Goal: Task Accomplishment & Management: Manage account settings

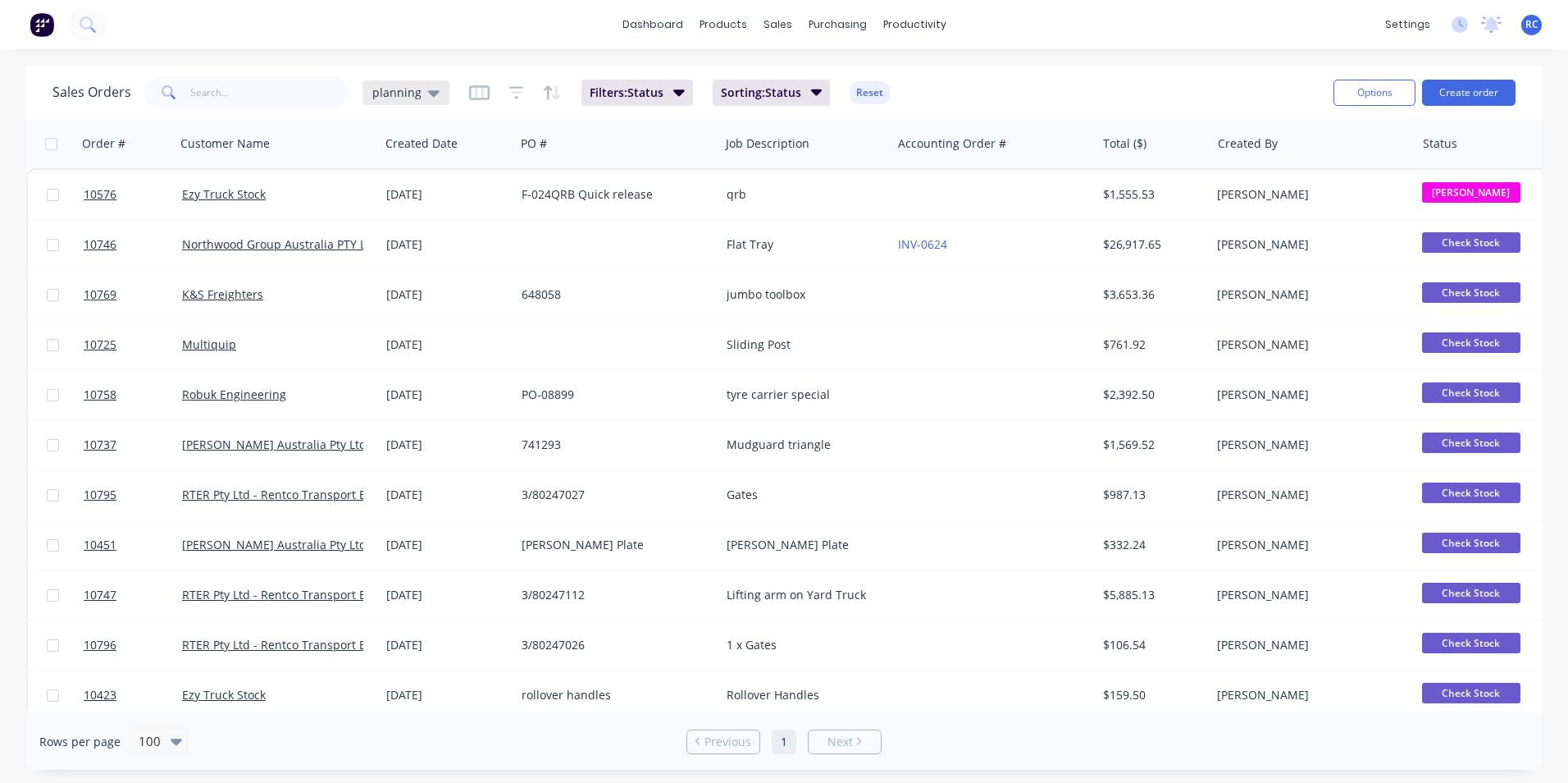
click at [413, 85] on span "planning" at bounding box center [396, 92] width 49 height 17
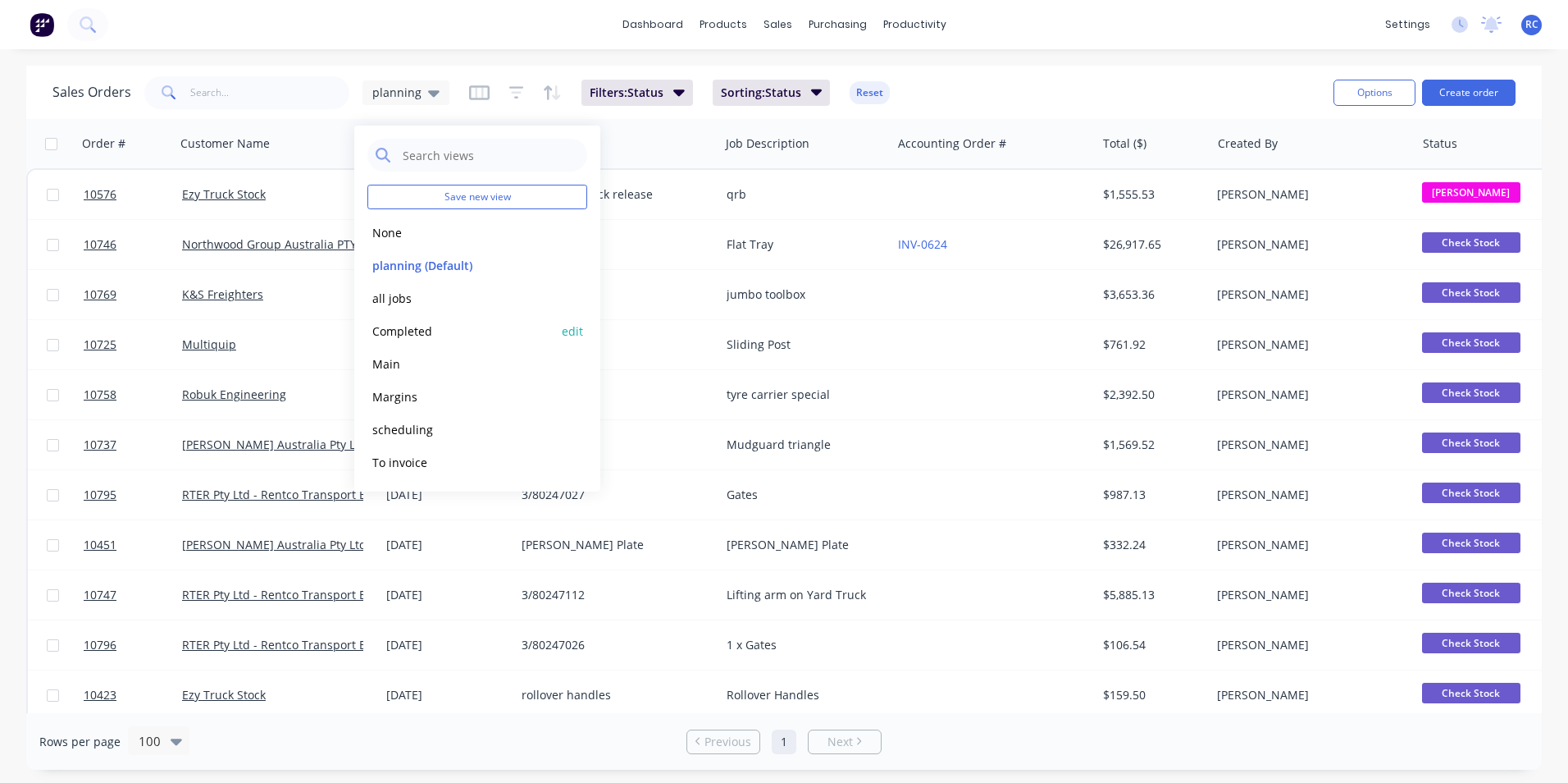
click at [403, 331] on button "Completed" at bounding box center [461, 330] width 187 height 19
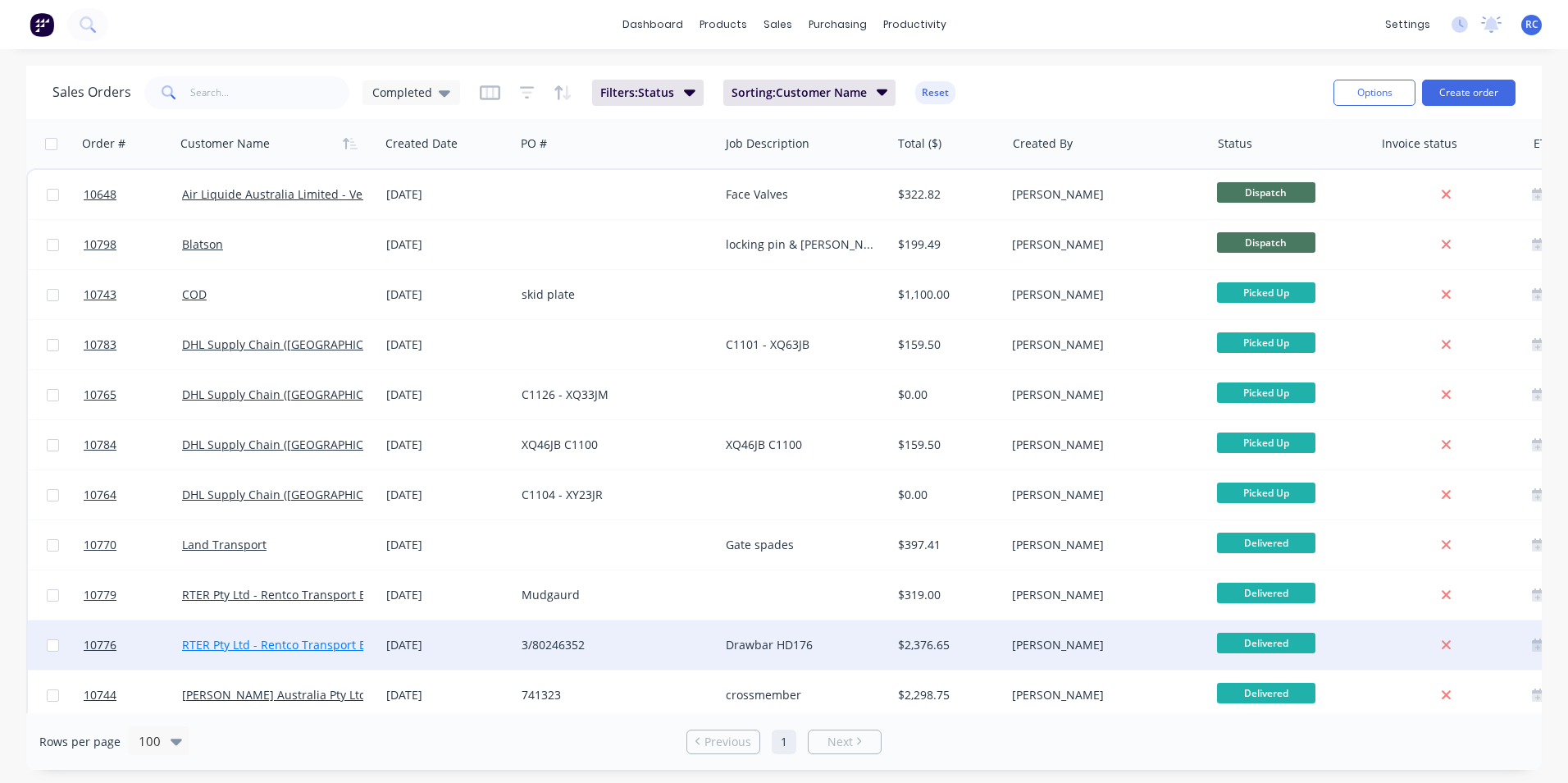
click at [241, 648] on link "RTER Pty Ltd - Rentco Transport Equipment Rentals" at bounding box center [323, 645] width 282 height 16
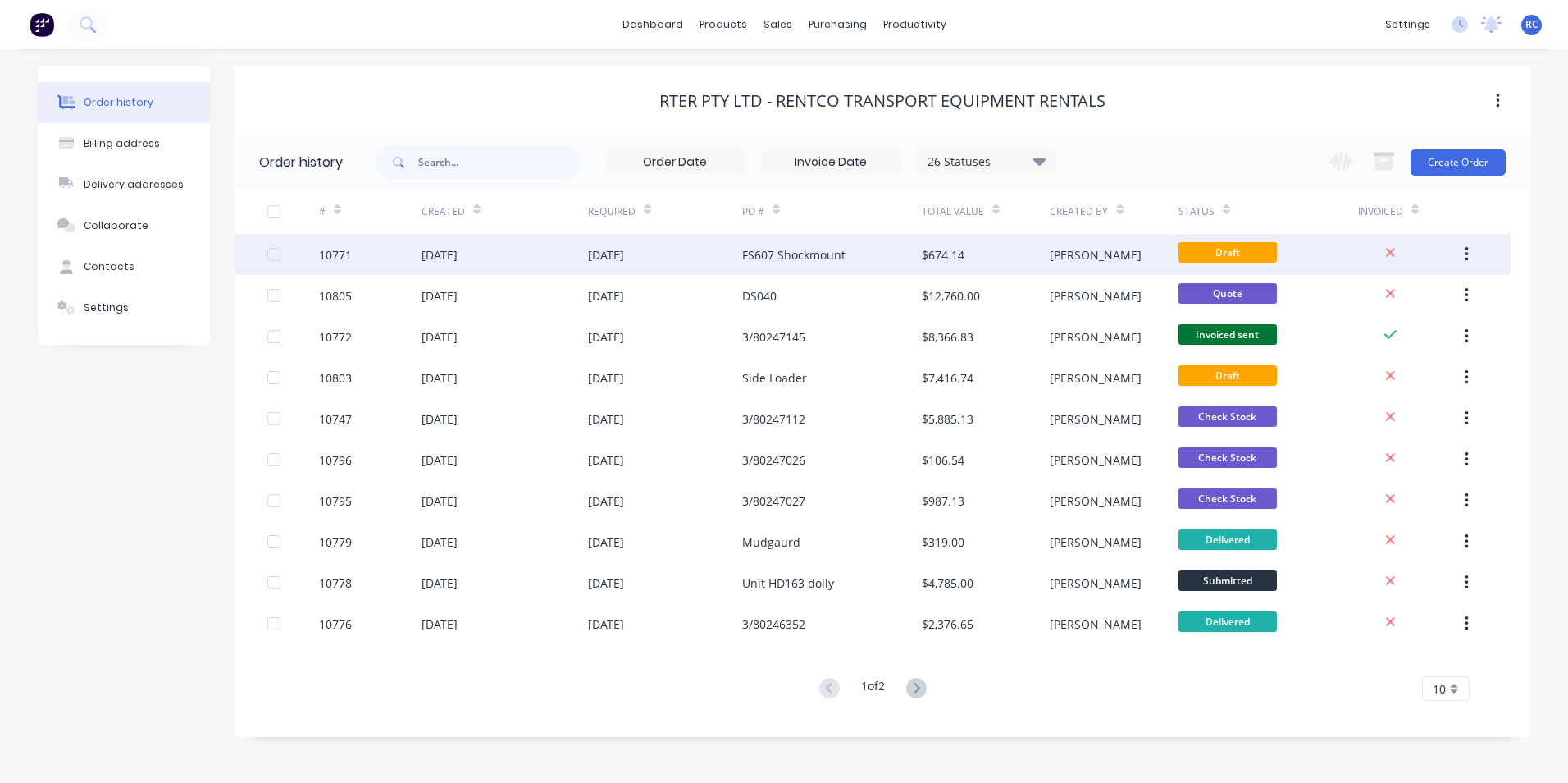
click at [467, 267] on div "[DATE]" at bounding box center [505, 255] width 167 height 41
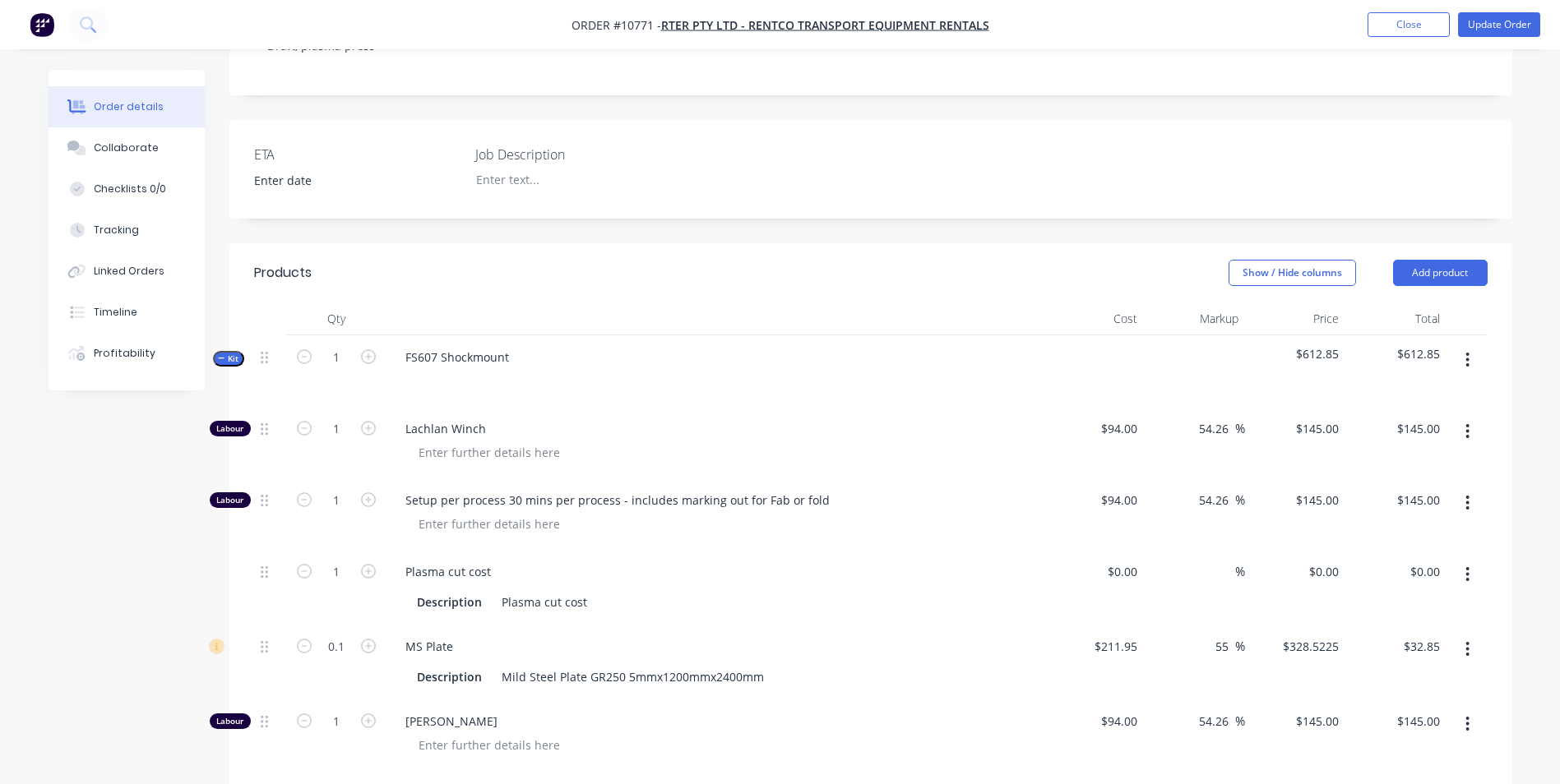
scroll to position [411, 0]
click at [1124, 558] on div "0 $0.00" at bounding box center [1122, 570] width 45 height 24
click at [1114, 548] on div "0 $0.00" at bounding box center [1093, 585] width 101 height 75
type input "$7.72"
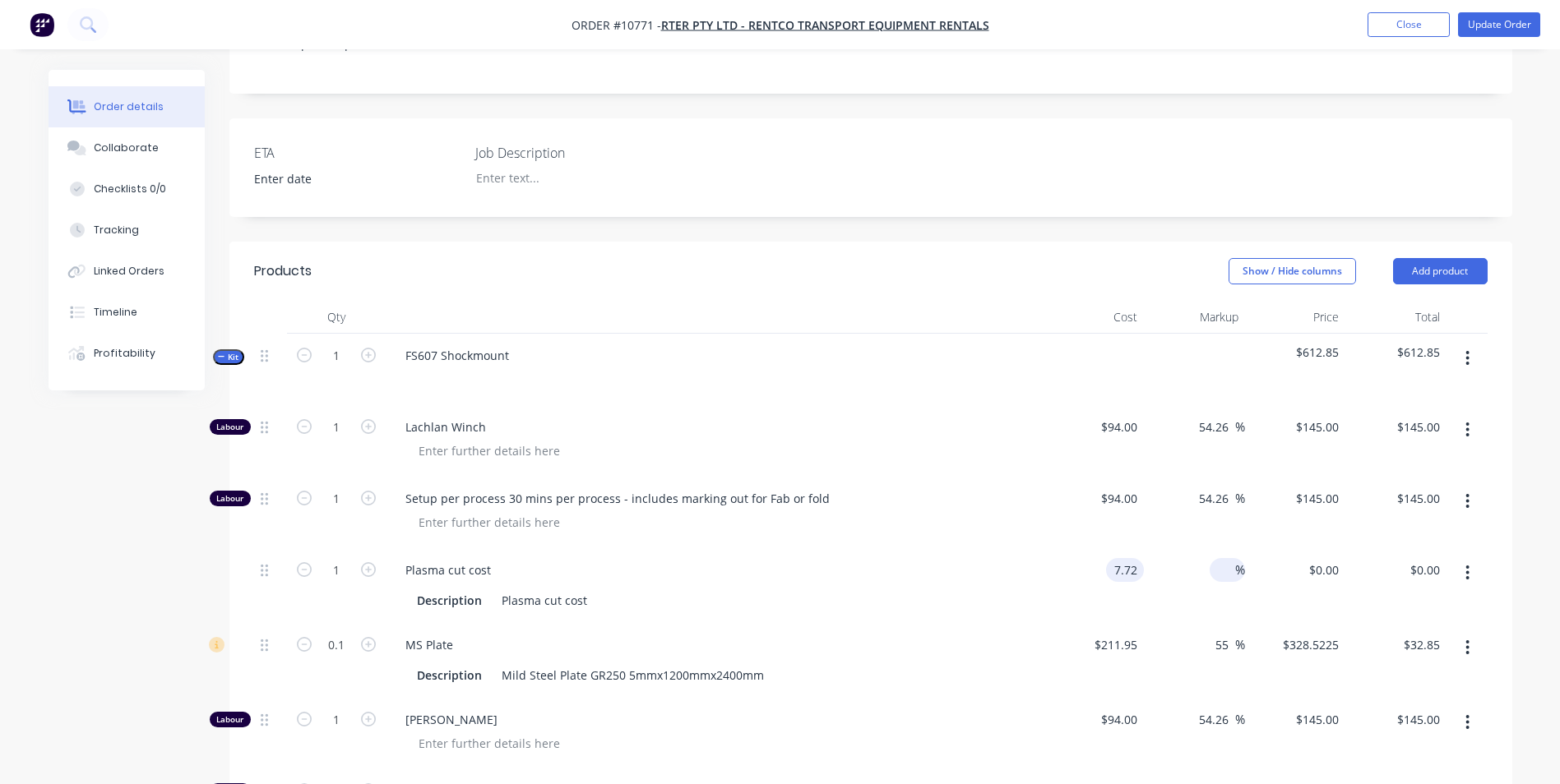
type input "$7.72"
click at [1216, 558] on input at bounding box center [1224, 570] width 19 height 24
type input "55"
type input "$11.966"
type input "$11.97"
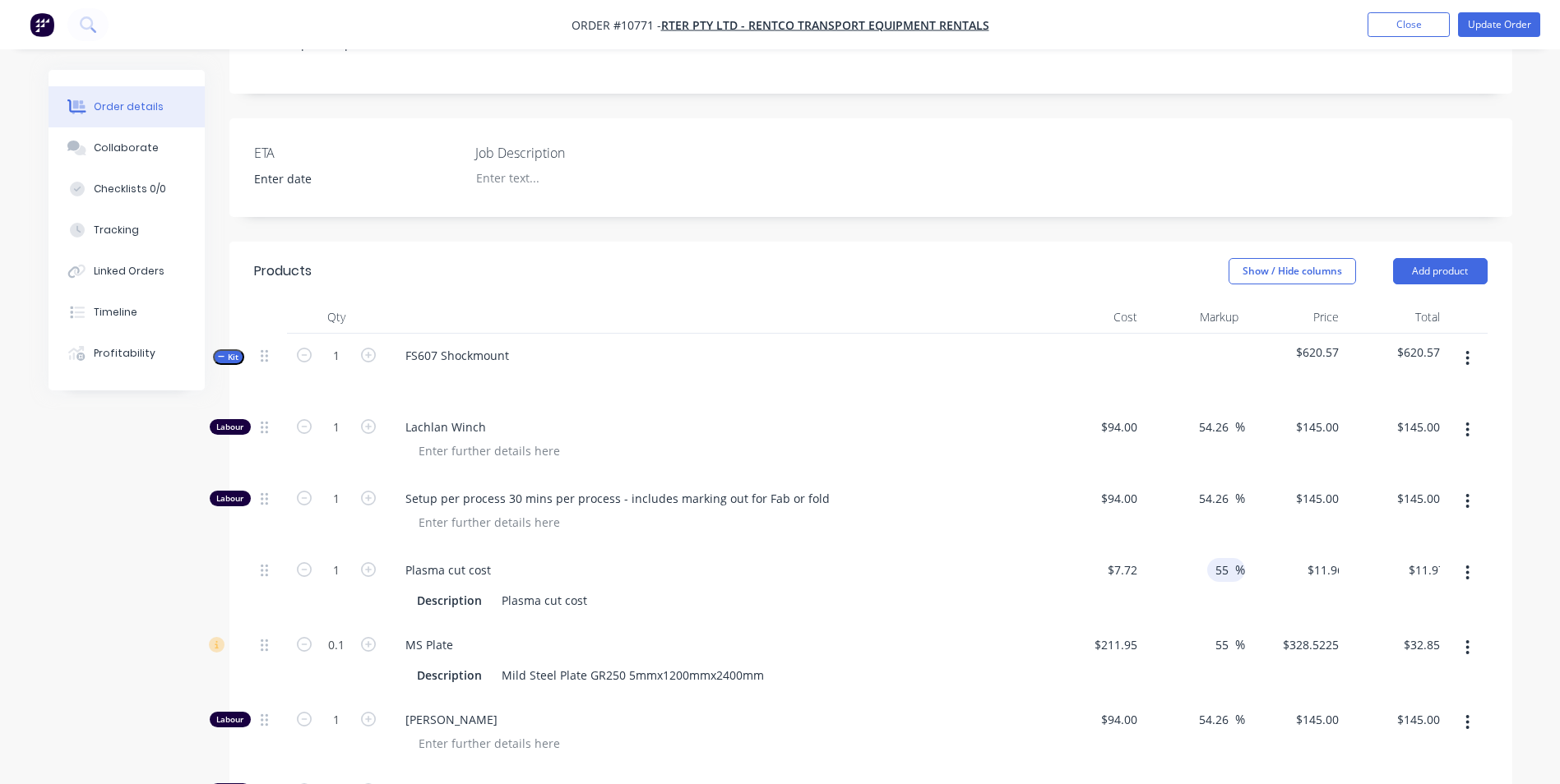
click at [1224, 548] on div "55 55 %" at bounding box center [1193, 585] width 101 height 75
click at [337, 486] on input "1" at bounding box center [336, 499] width 43 height 25
type input "0.5"
type input "$72.50"
click at [382, 548] on div "1" at bounding box center [336, 585] width 99 height 75
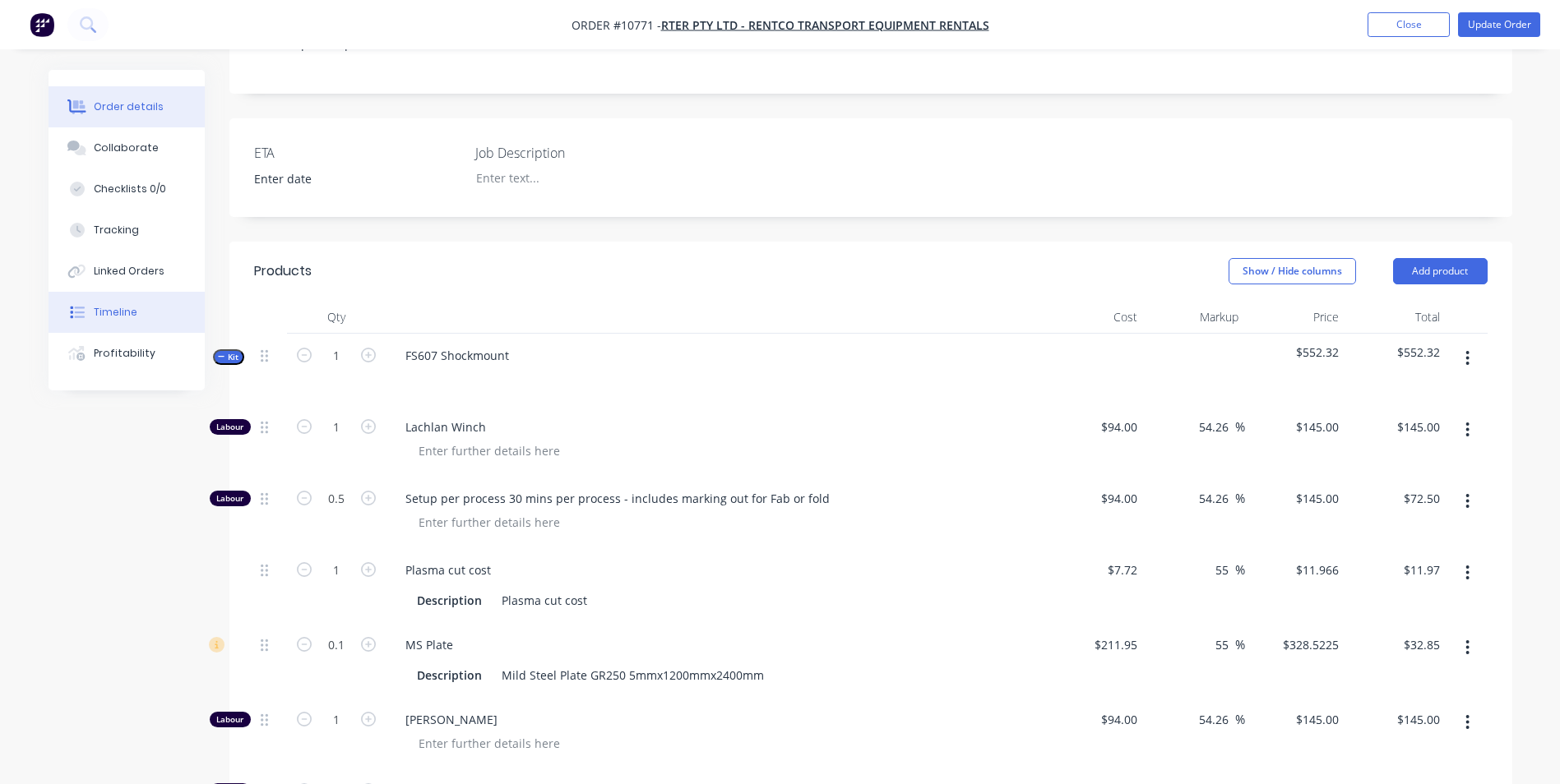
click at [117, 309] on div "Timeline" at bounding box center [115, 312] width 44 height 15
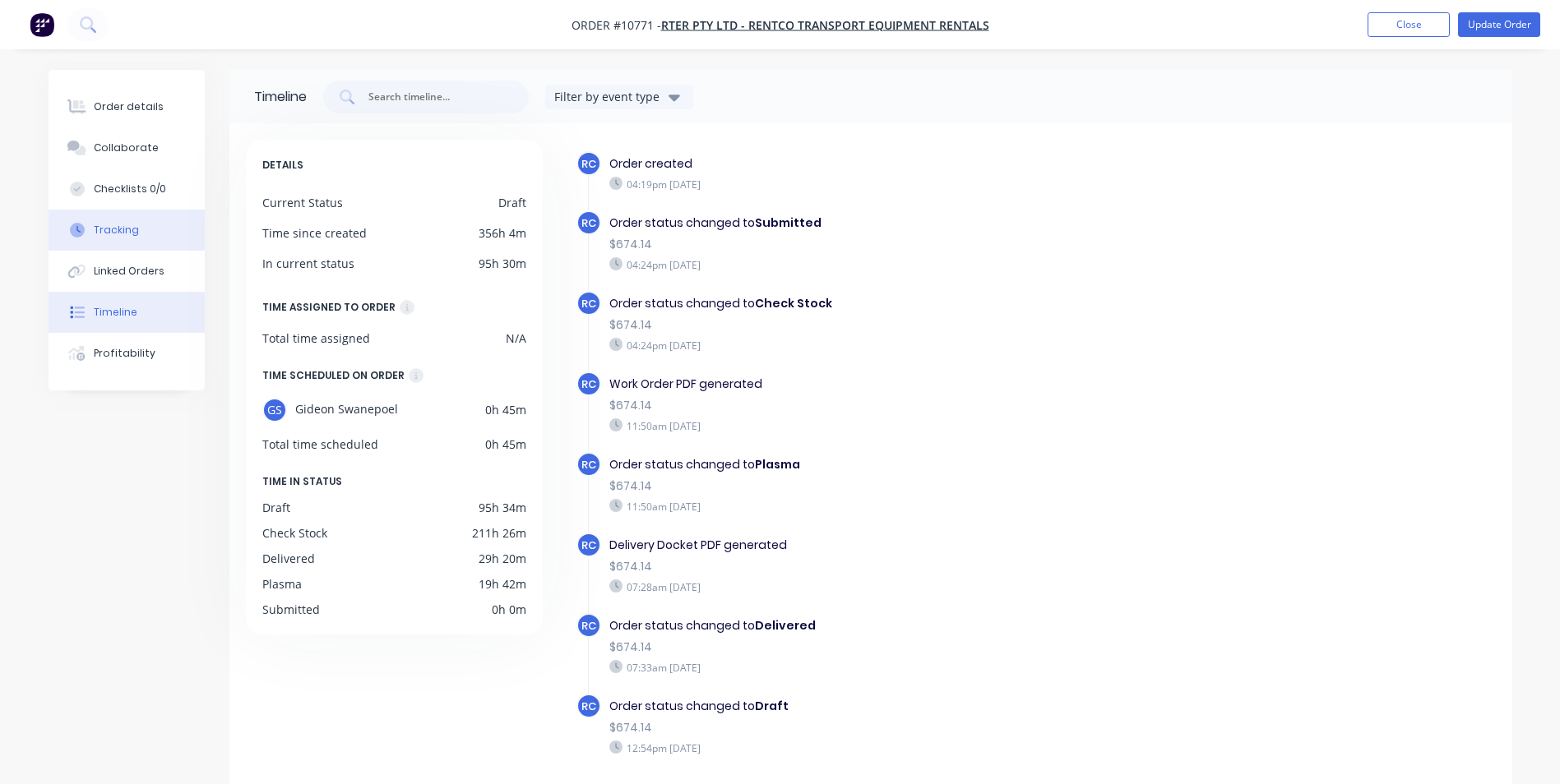
click at [113, 235] on div "Tracking" at bounding box center [116, 230] width 46 height 15
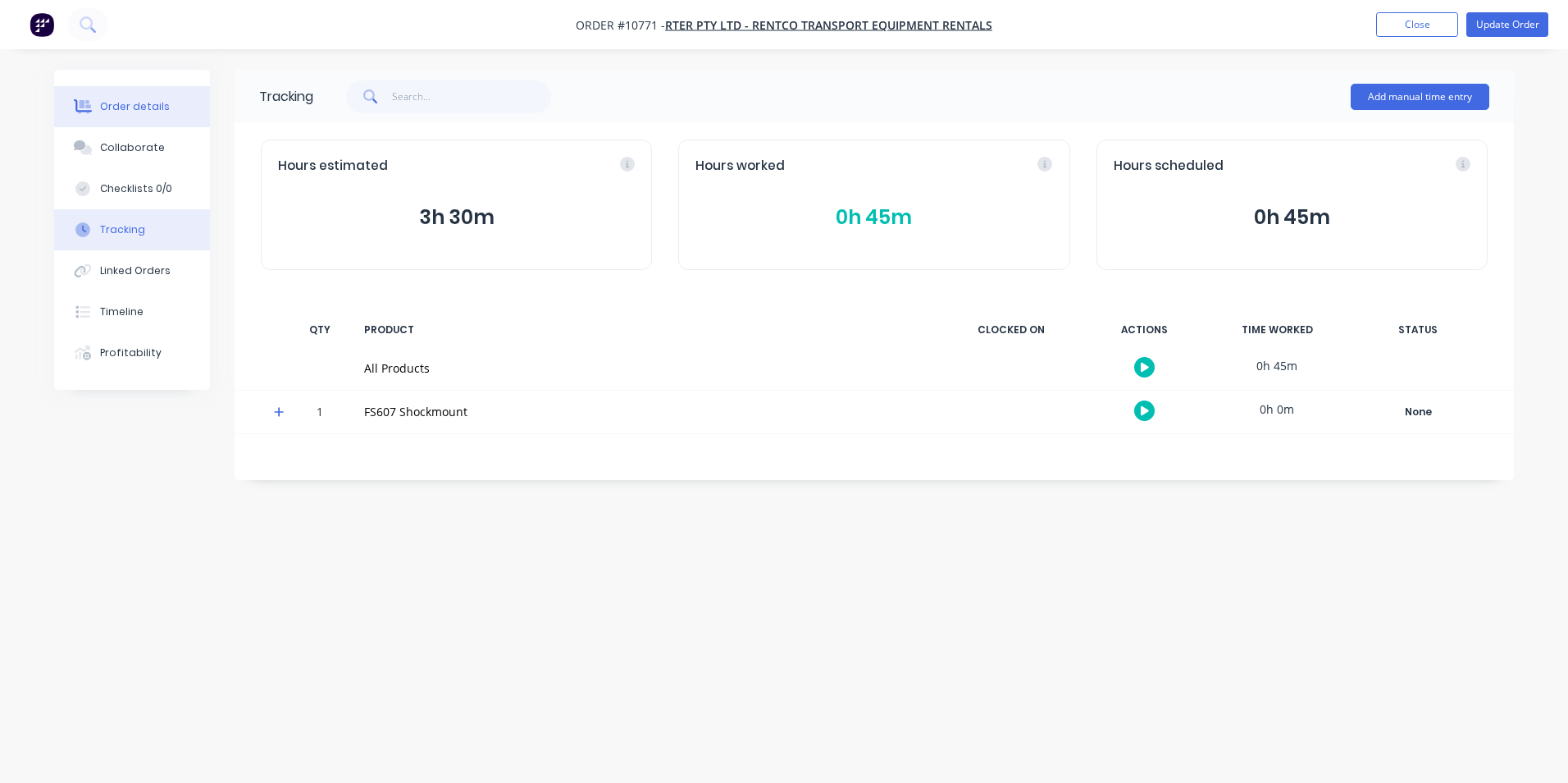
click at [118, 115] on button "Order details" at bounding box center [132, 107] width 156 height 41
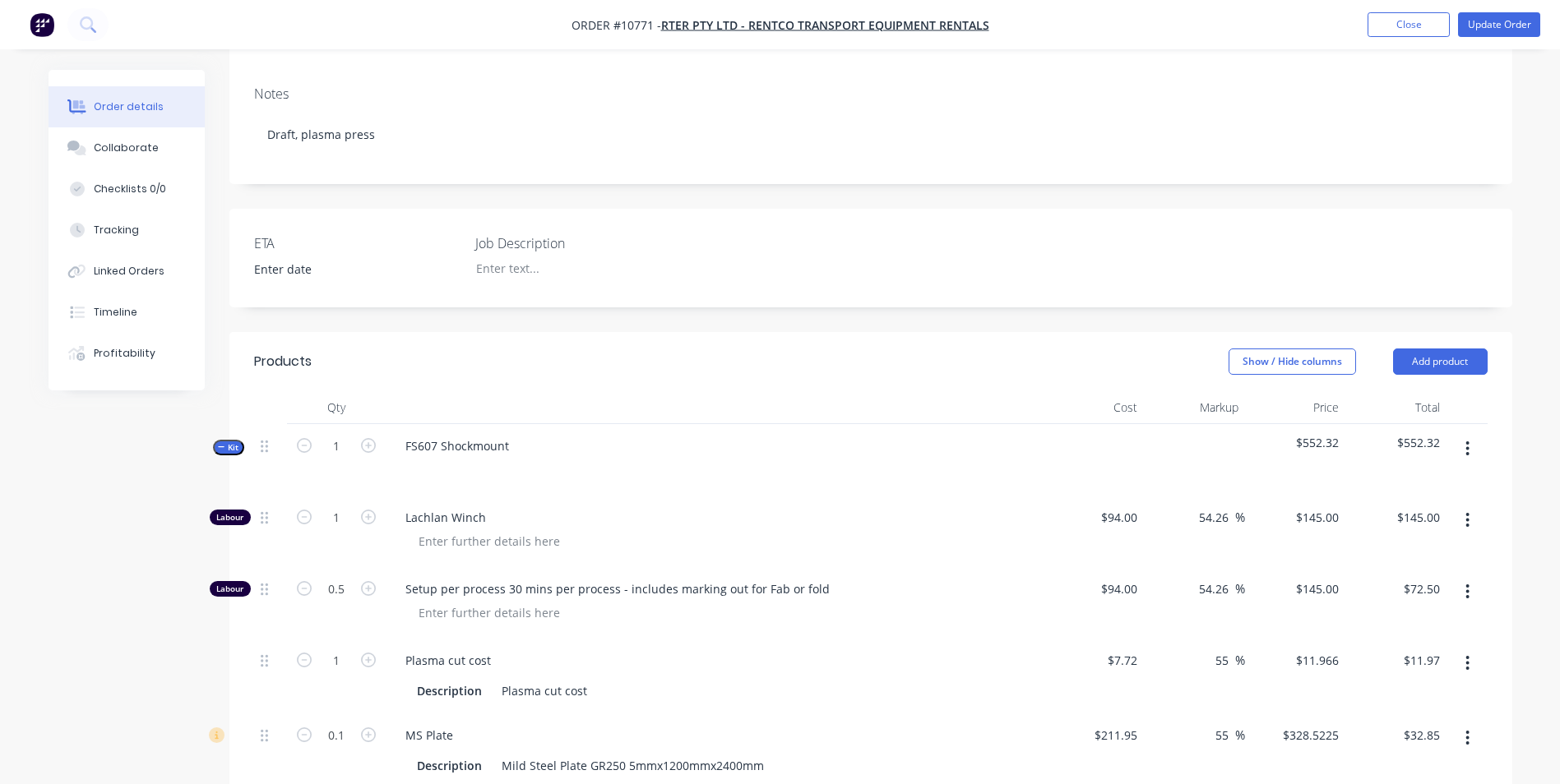
scroll to position [328, 0]
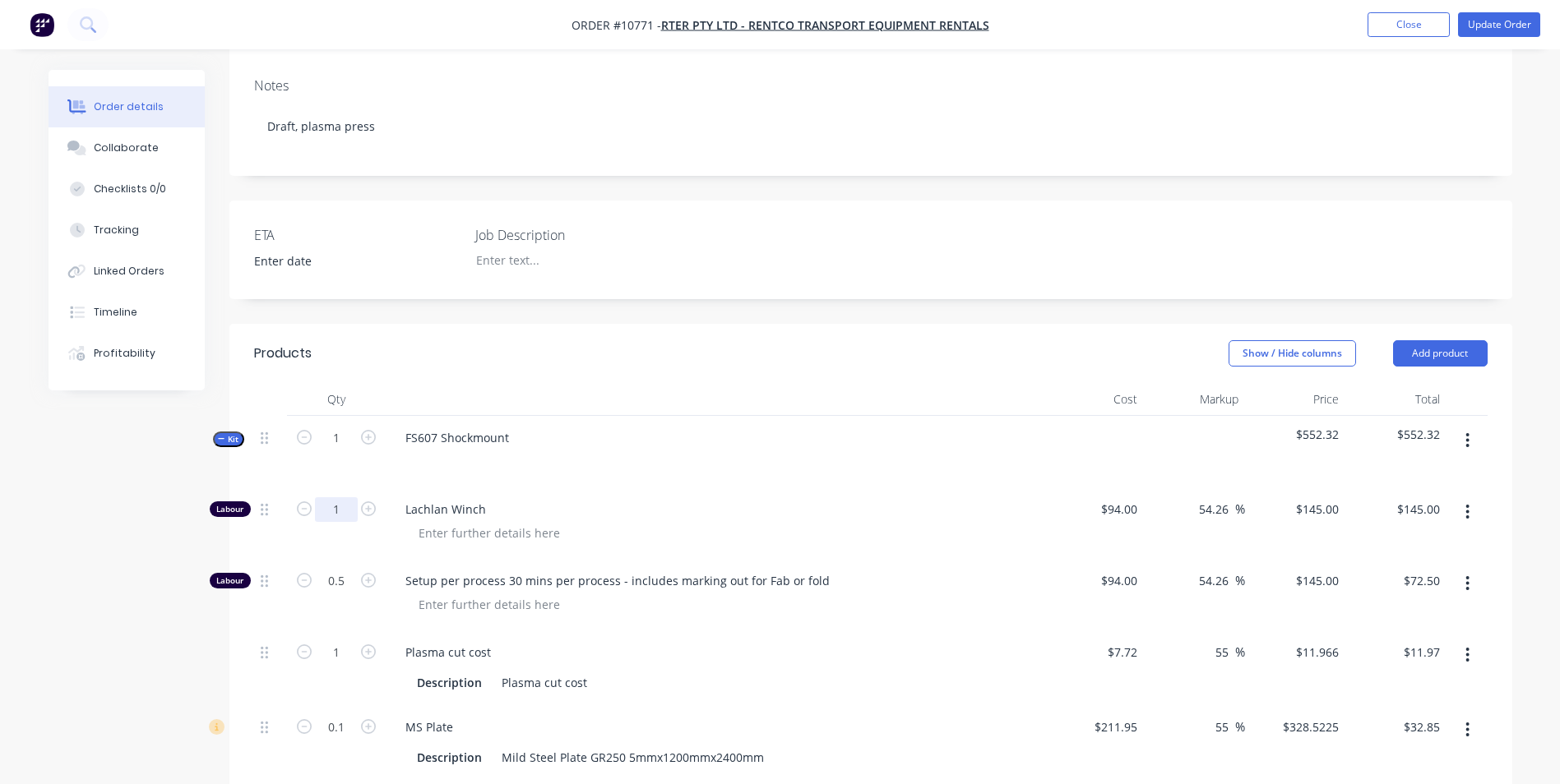
click at [341, 497] on input "1" at bounding box center [336, 509] width 43 height 25
click at [119, 212] on button "Tracking" at bounding box center [126, 230] width 156 height 41
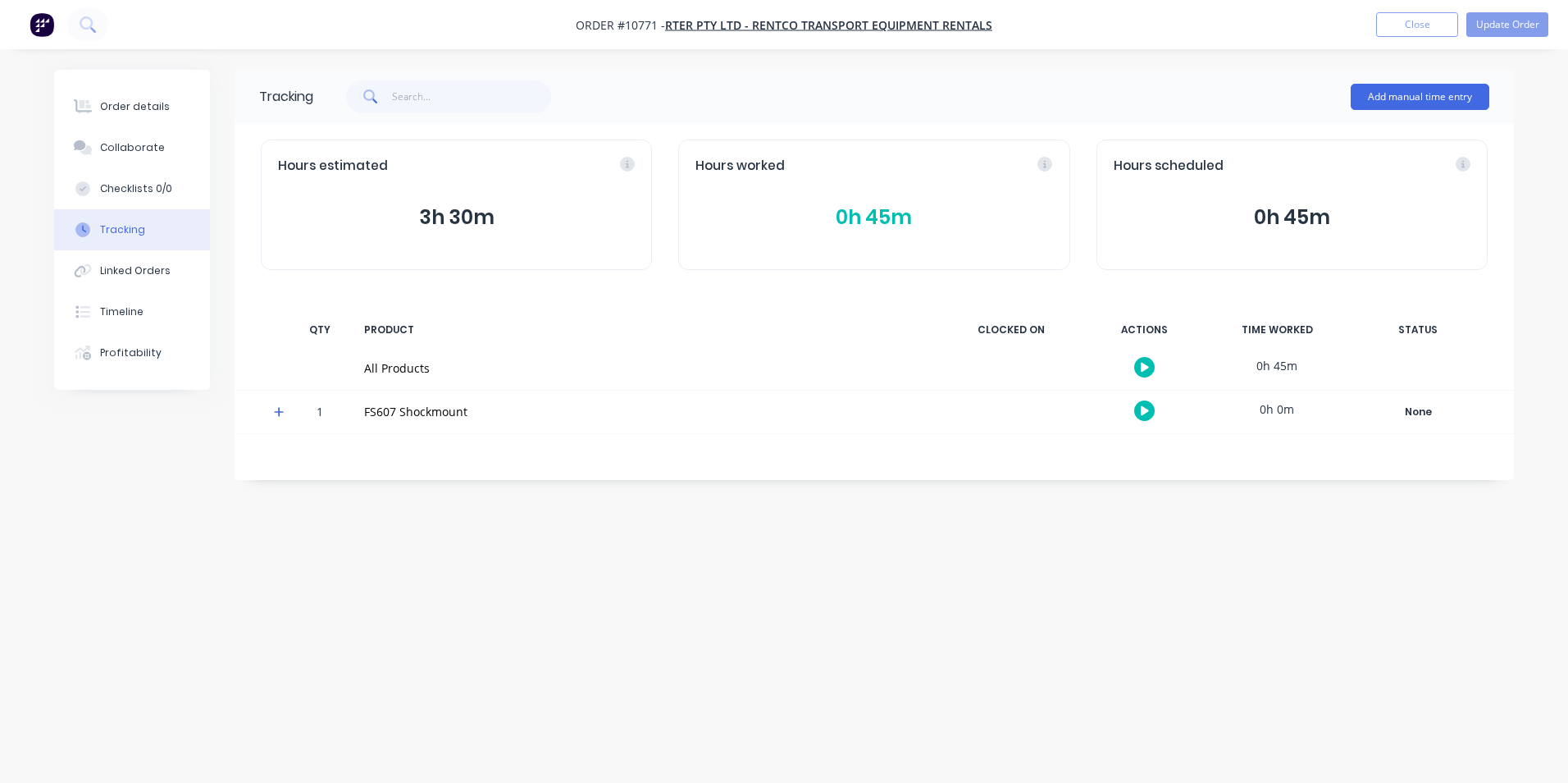
click at [864, 228] on button "0h 45m" at bounding box center [873, 217] width 357 height 31
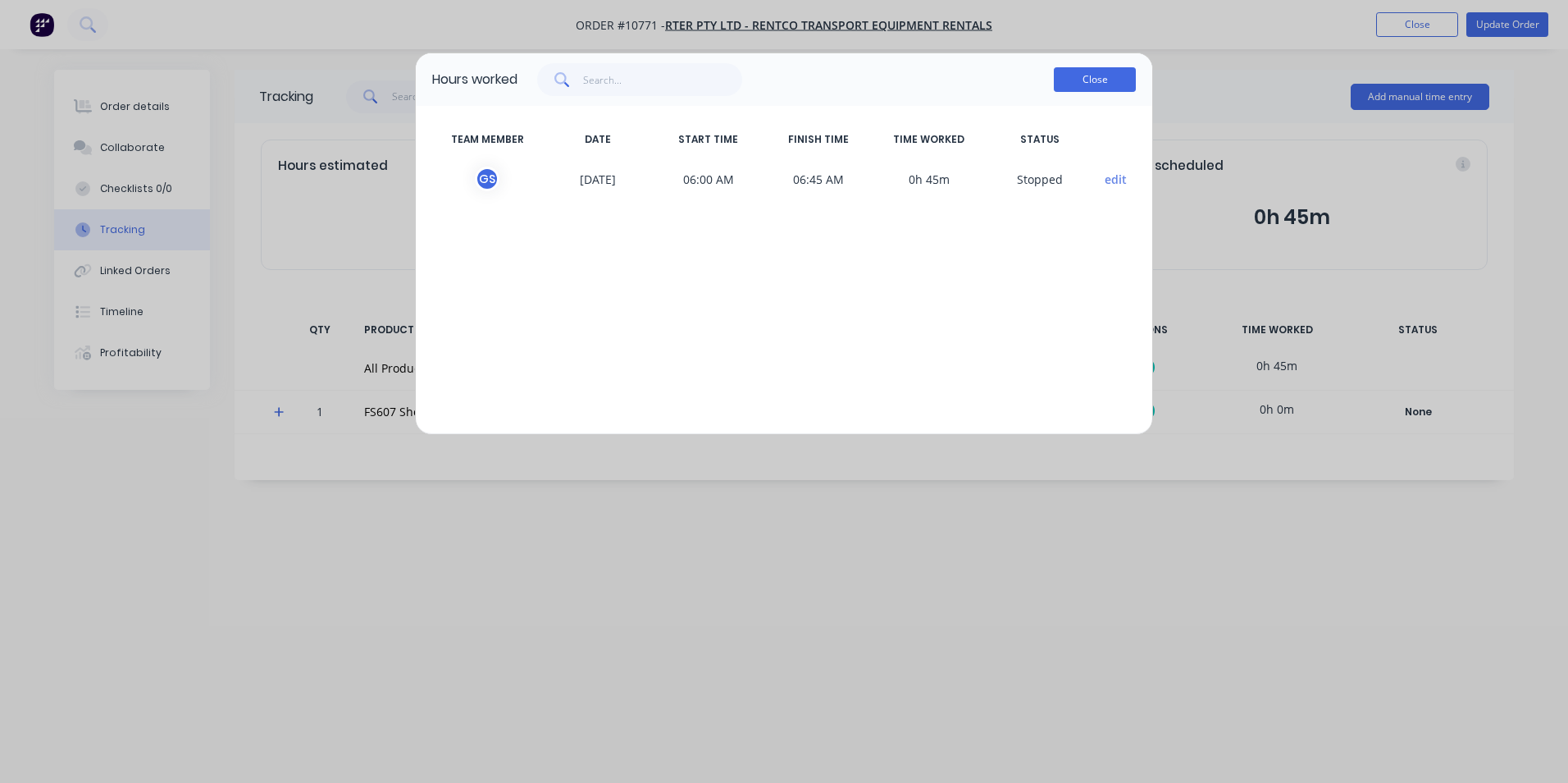
click at [1093, 78] on button "Close" at bounding box center [1095, 80] width 82 height 25
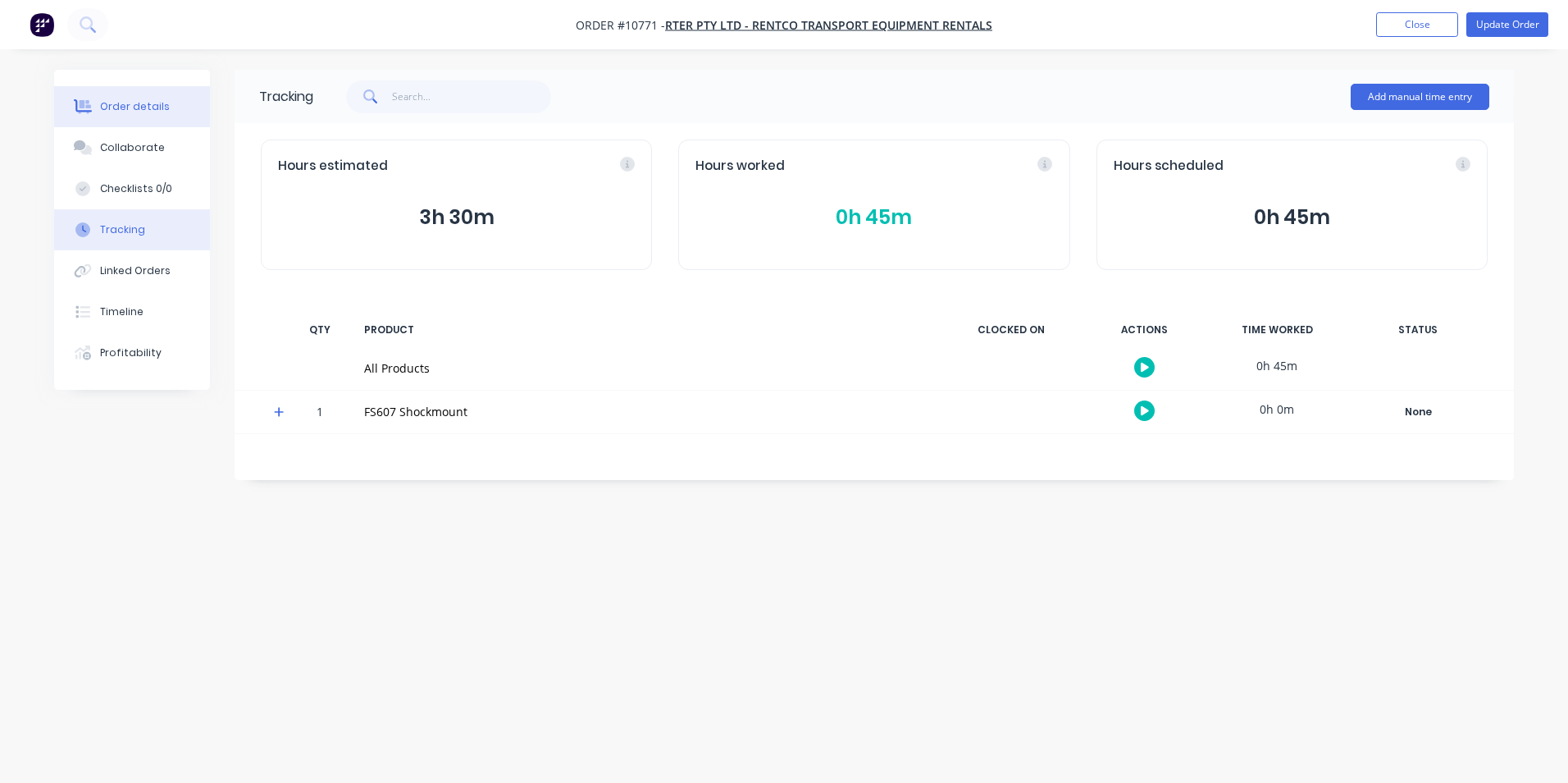
click at [155, 102] on div "Order details" at bounding box center [134, 106] width 69 height 15
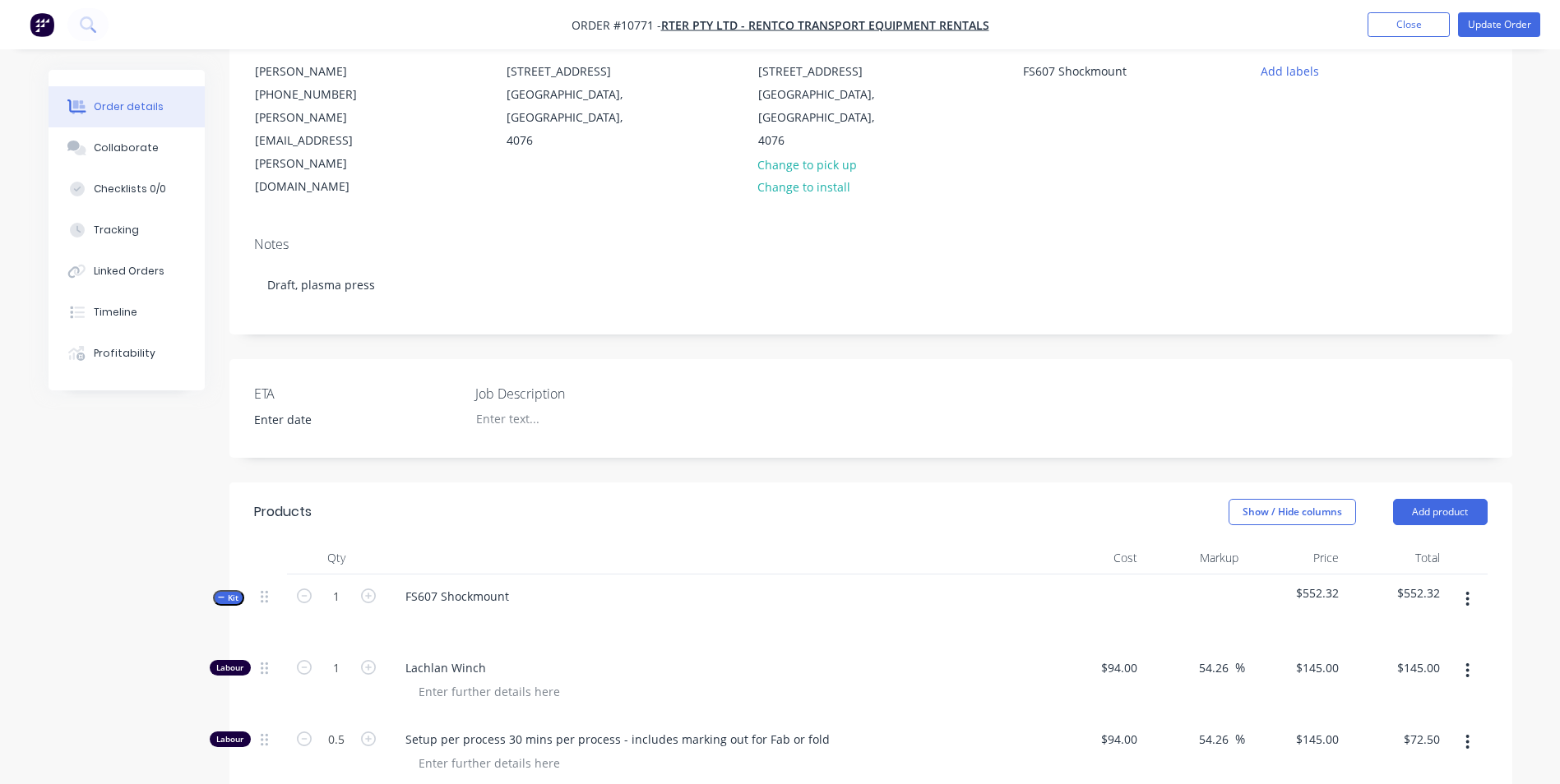
scroll to position [246, 0]
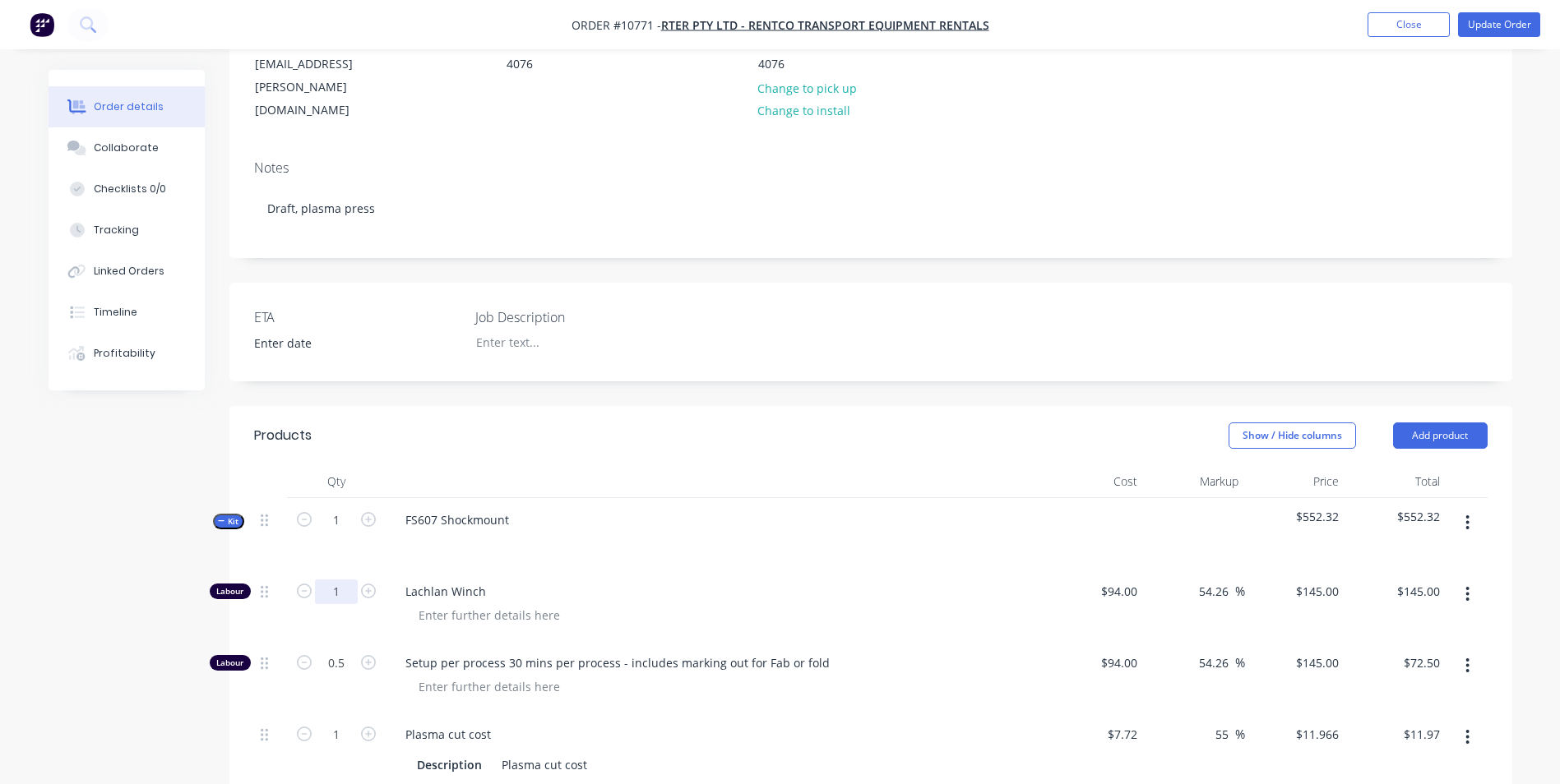
click at [330, 579] on input "1" at bounding box center [336, 591] width 43 height 25
type input "0.25"
type input "$36.25"
click at [362, 569] on div "0.25" at bounding box center [336, 605] width 99 height 71
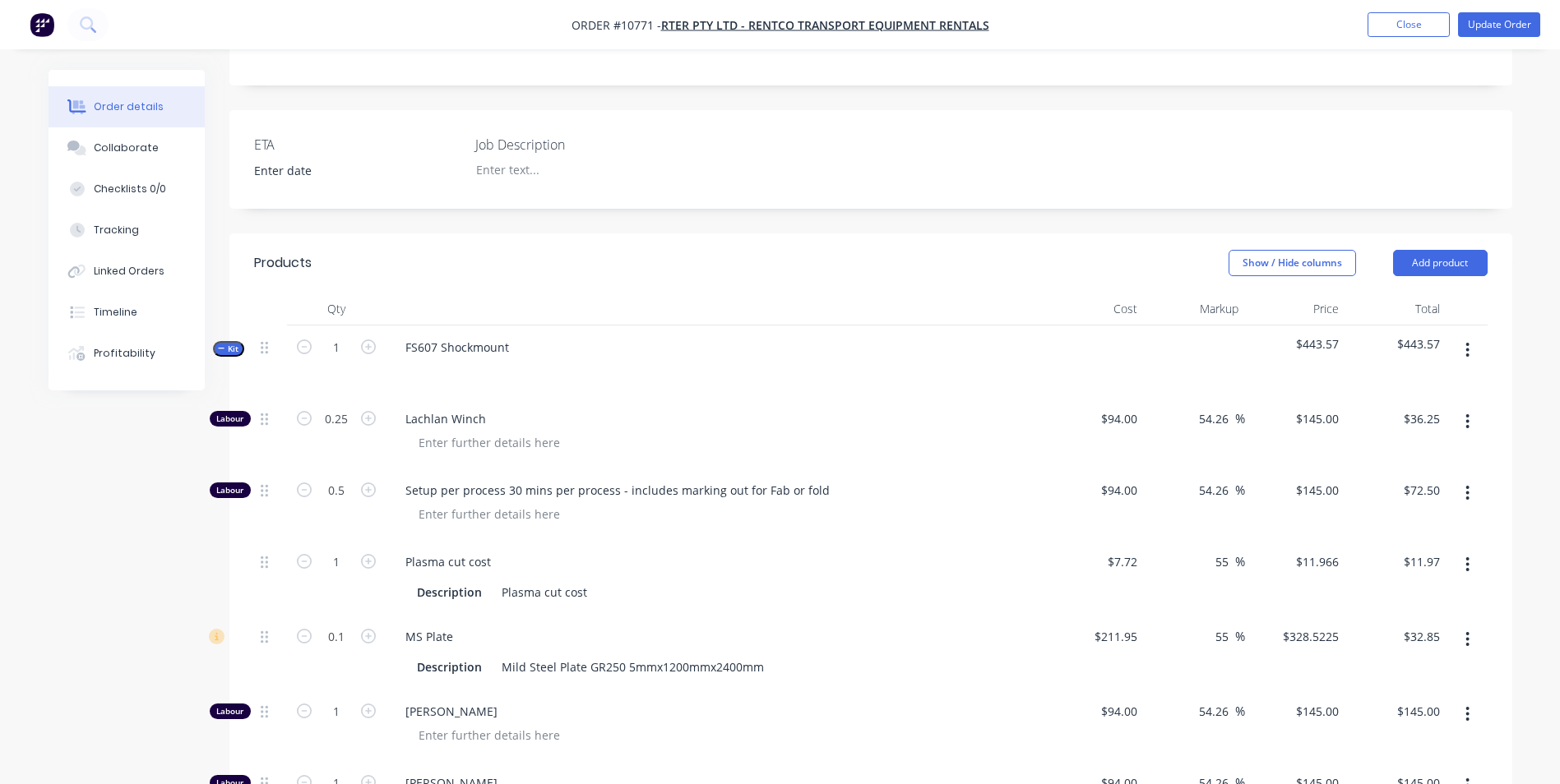
scroll to position [493, 0]
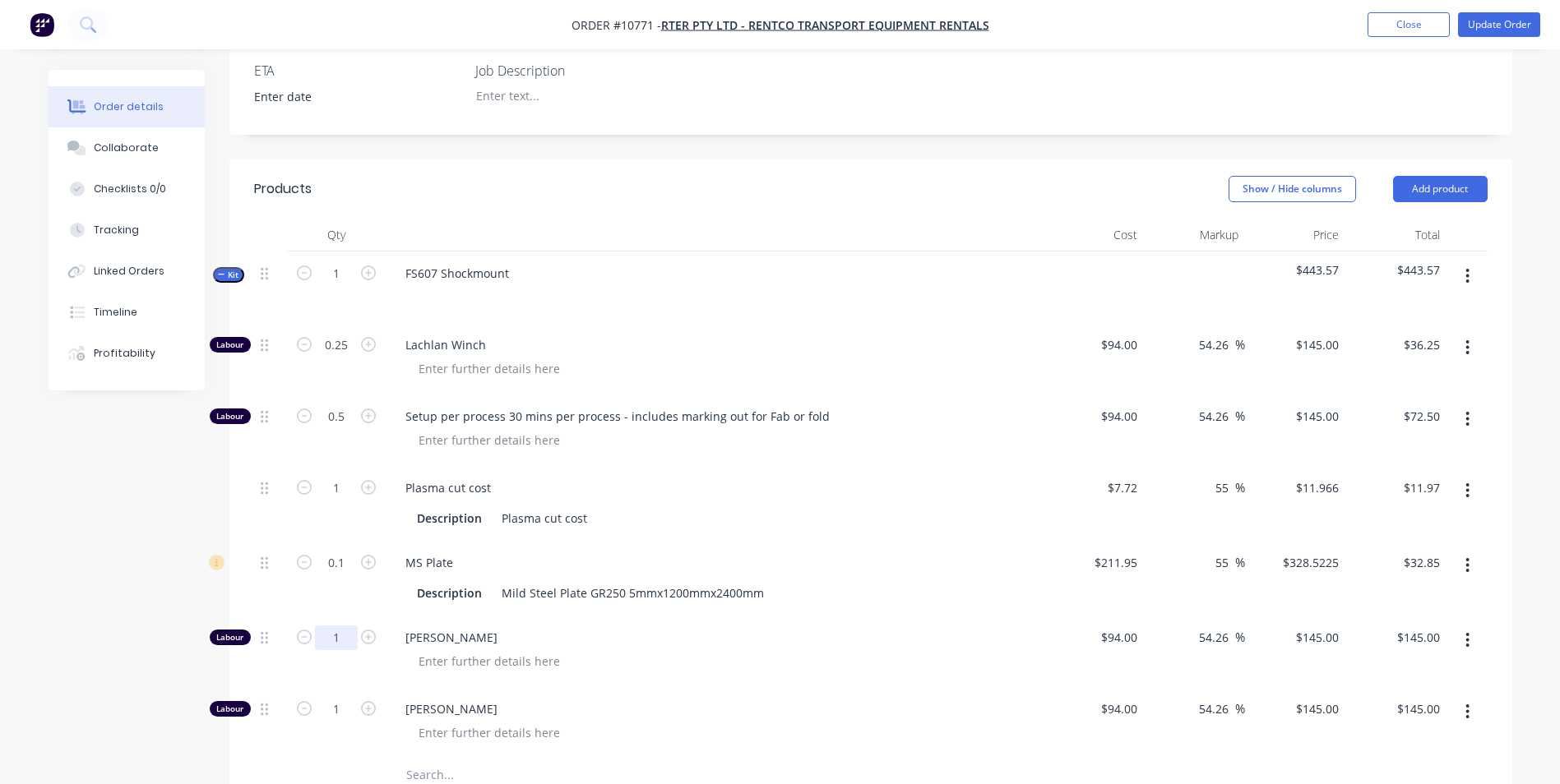
click at [336, 625] on input "1" at bounding box center [336, 638] width 43 height 25
type input "0.75"
type input "$108.75"
click at [349, 697] on input "1" at bounding box center [336, 709] width 43 height 25
type input "0.25"
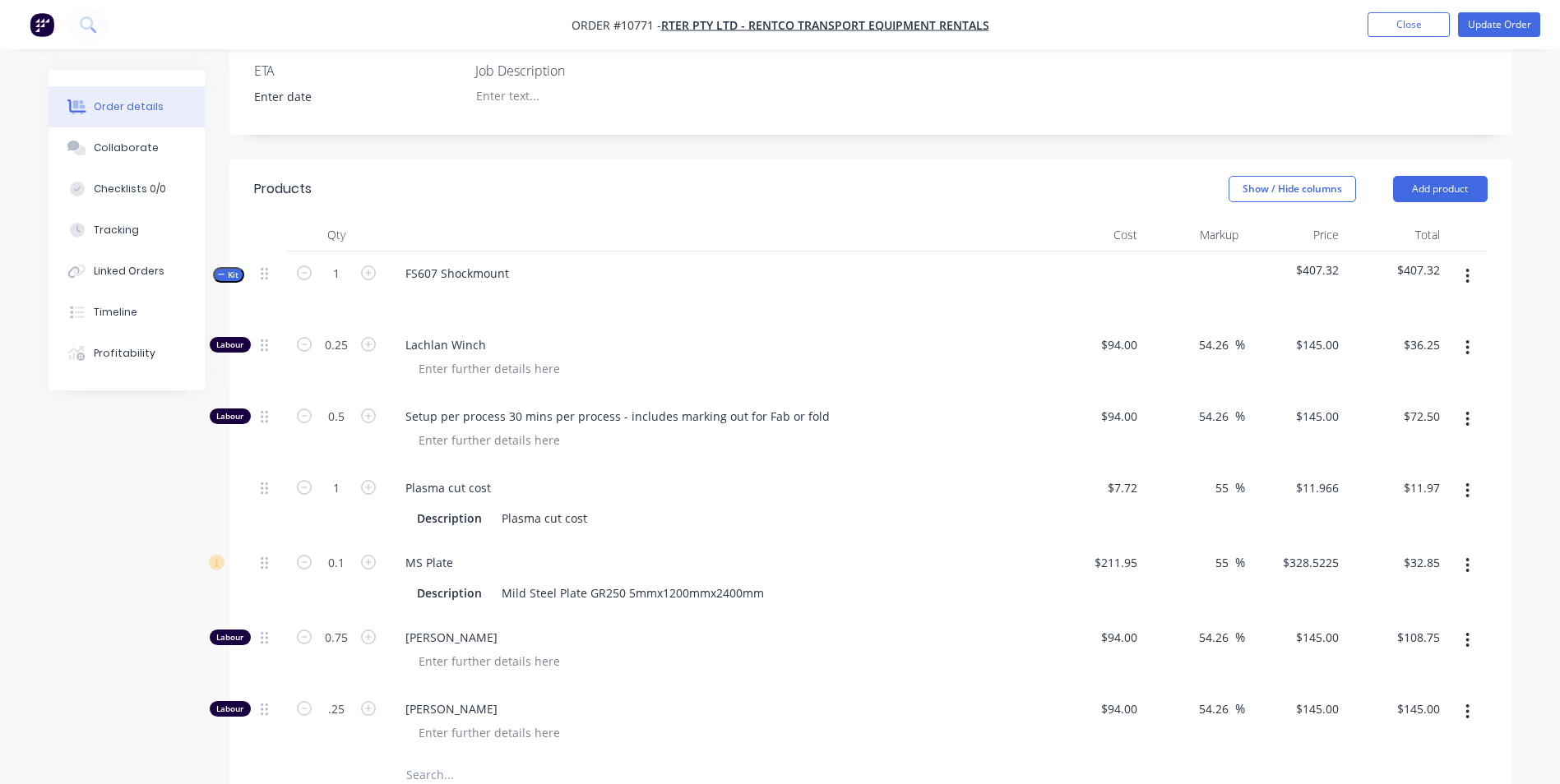
type input "$36.25"
click at [360, 758] on div at bounding box center [336, 774] width 99 height 33
click at [444, 261] on div "FS607 Shockmount" at bounding box center [457, 273] width 130 height 24
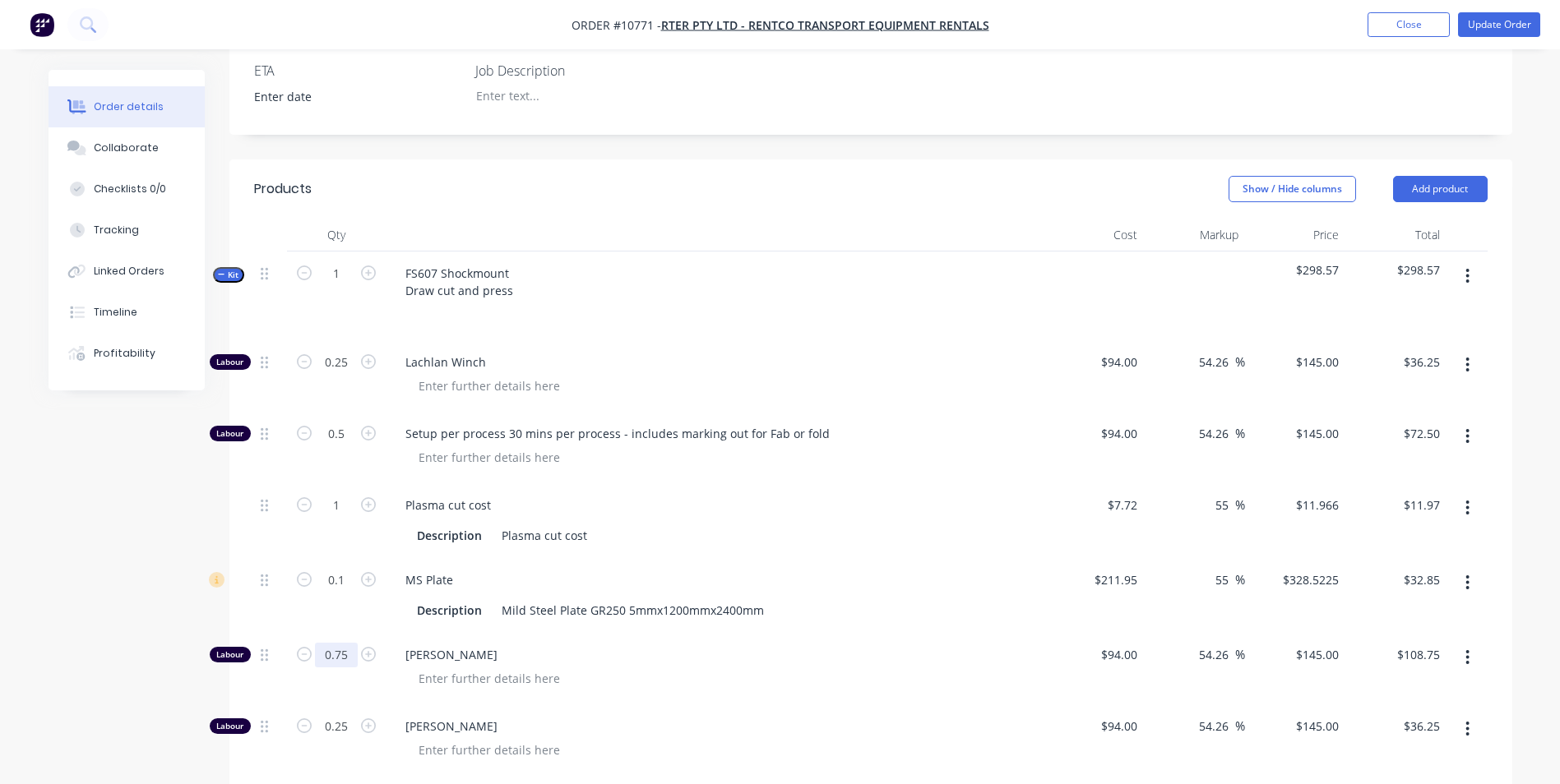
click at [337, 642] on input "0.75" at bounding box center [336, 655] width 43 height 25
type input "0.5"
type input "$72.50"
click at [586, 704] on div "[PERSON_NAME]" at bounding box center [714, 739] width 658 height 71
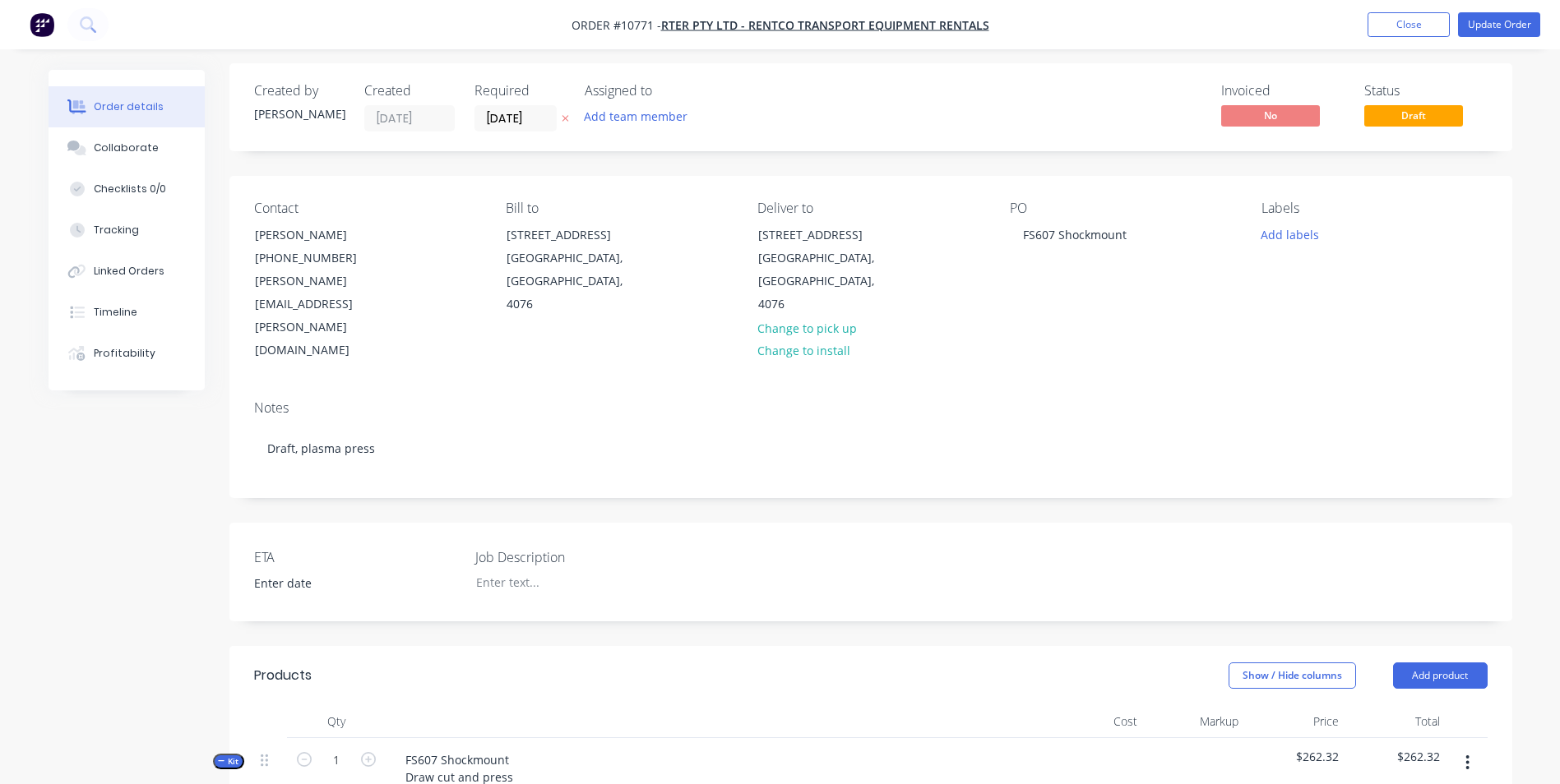
scroll to position [0, 0]
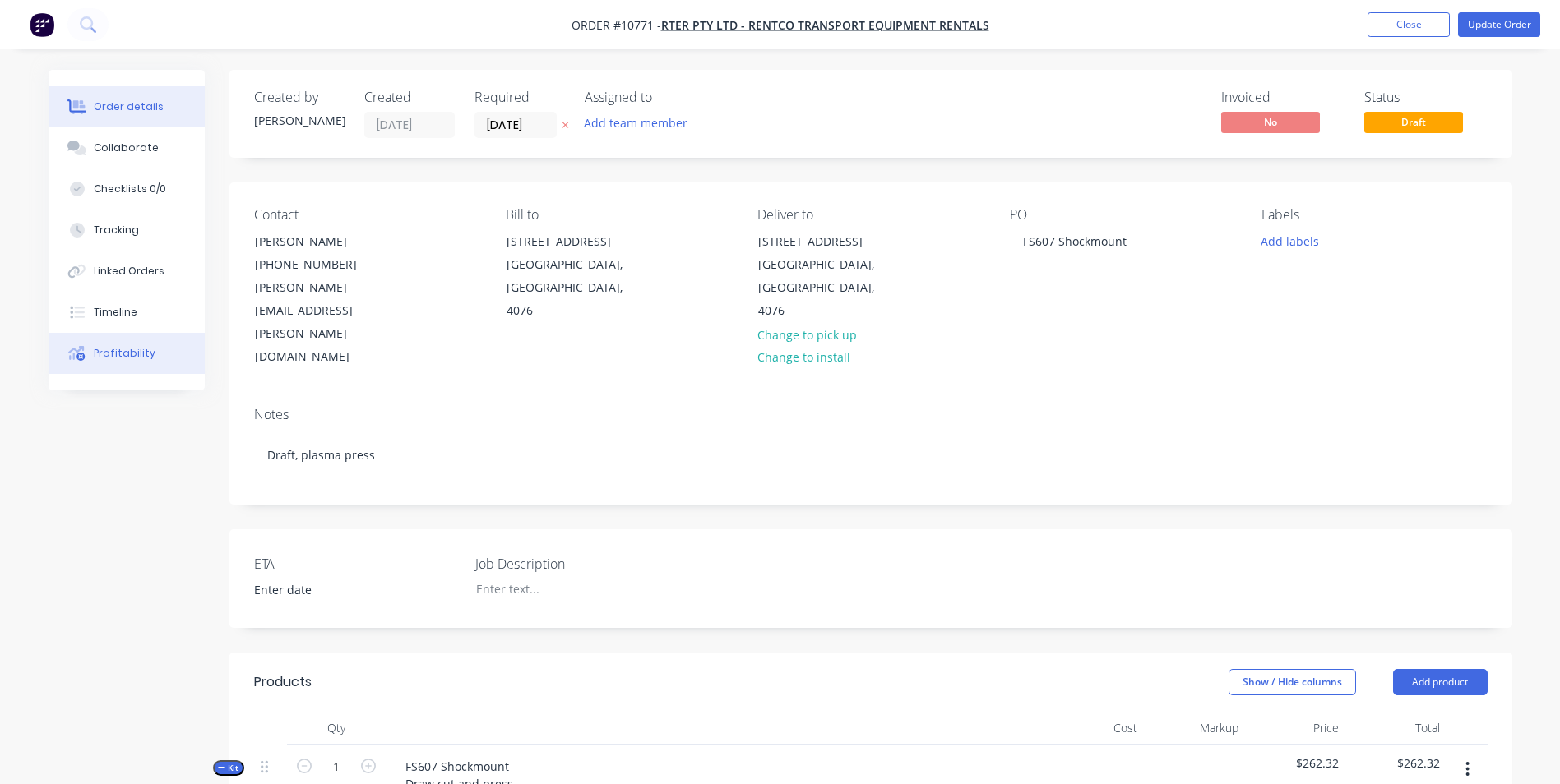
click at [146, 362] on button "Profitability" at bounding box center [126, 353] width 156 height 41
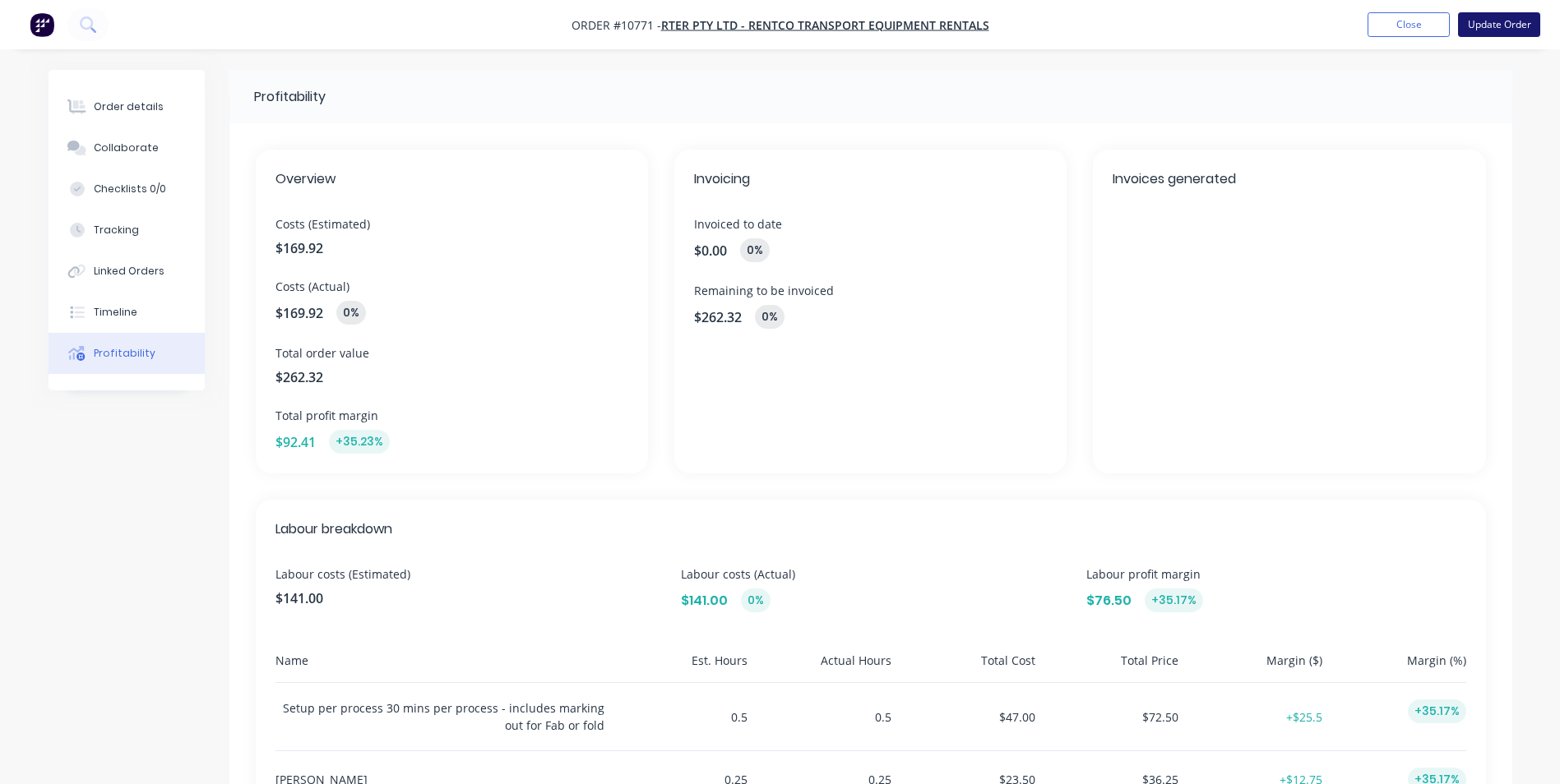
click at [1522, 23] on button "Update Order" at bounding box center [1498, 25] width 82 height 25
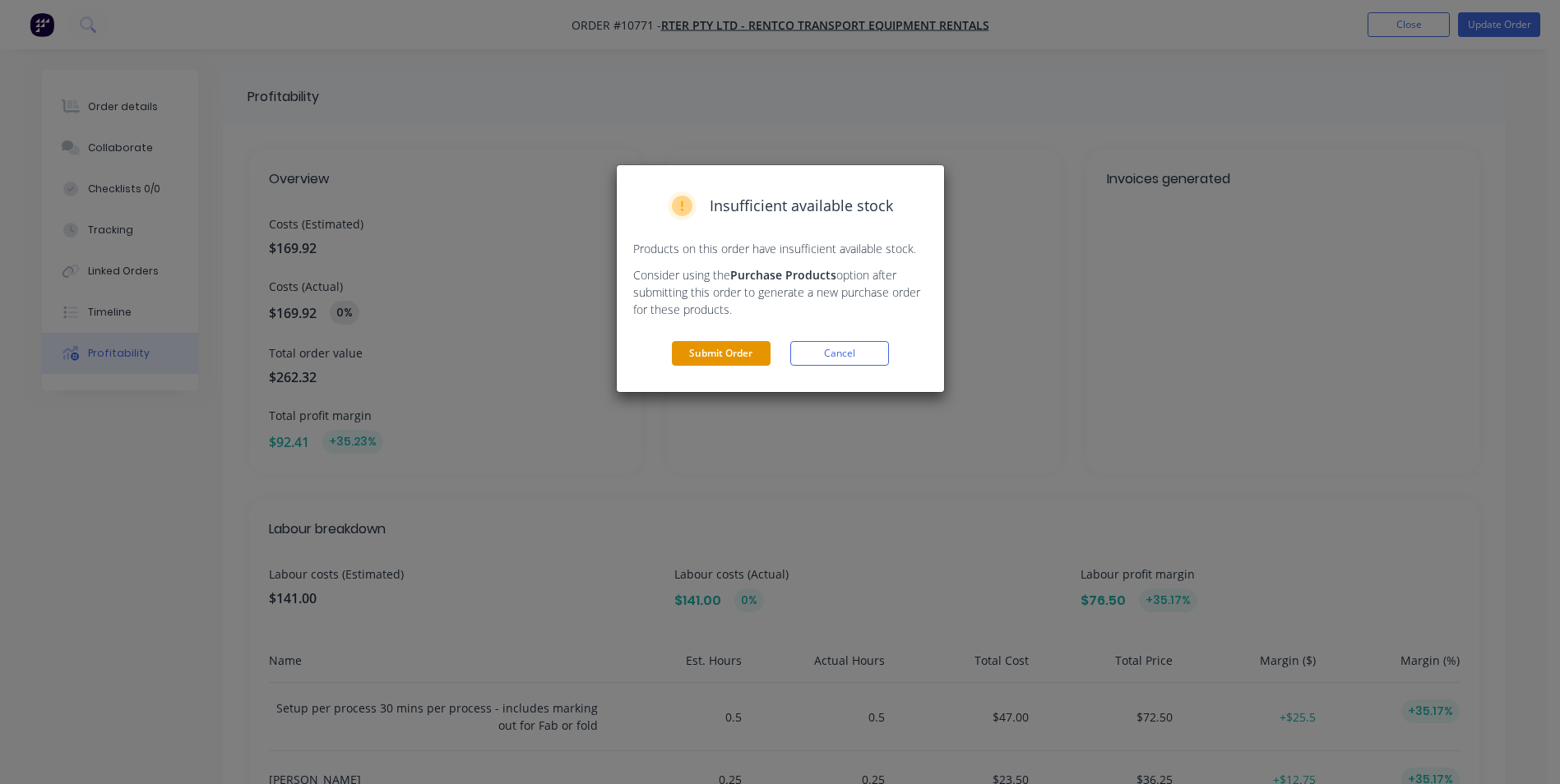
click at [718, 359] on button "Submit Order" at bounding box center [721, 353] width 99 height 25
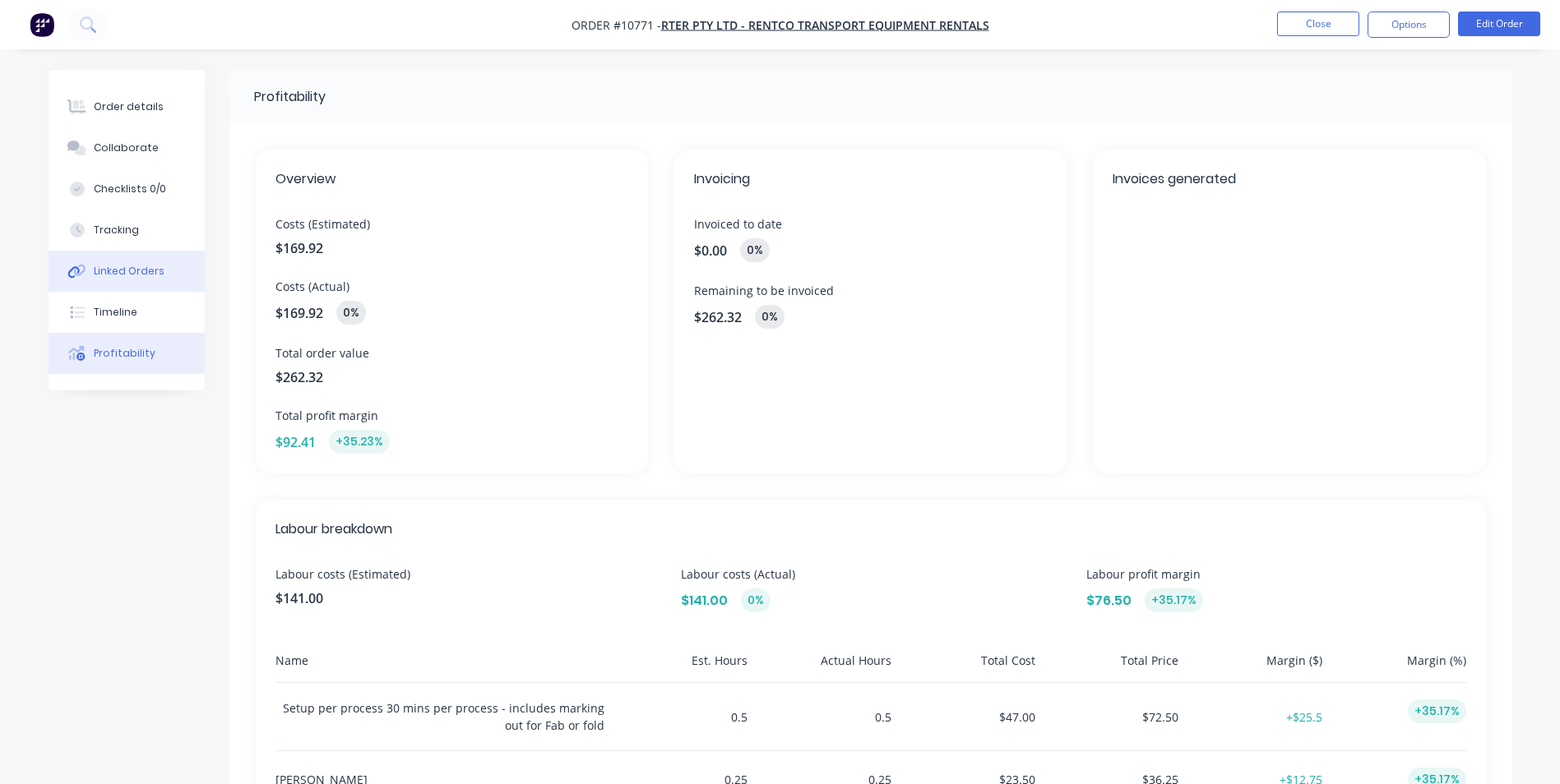
click at [120, 272] on div "Linked Orders" at bounding box center [129, 271] width 71 height 15
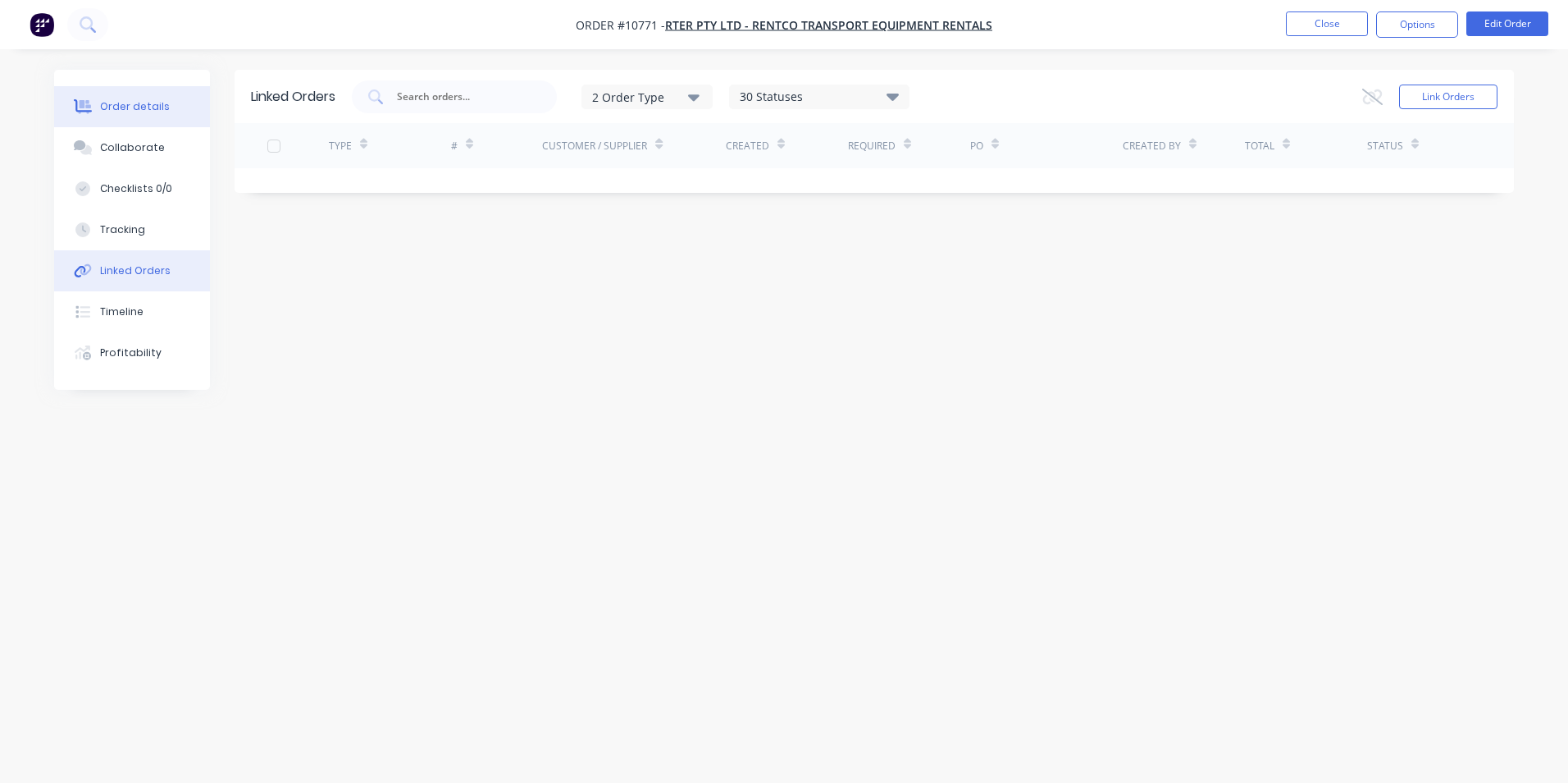
click at [134, 115] on button "Order details" at bounding box center [132, 107] width 156 height 41
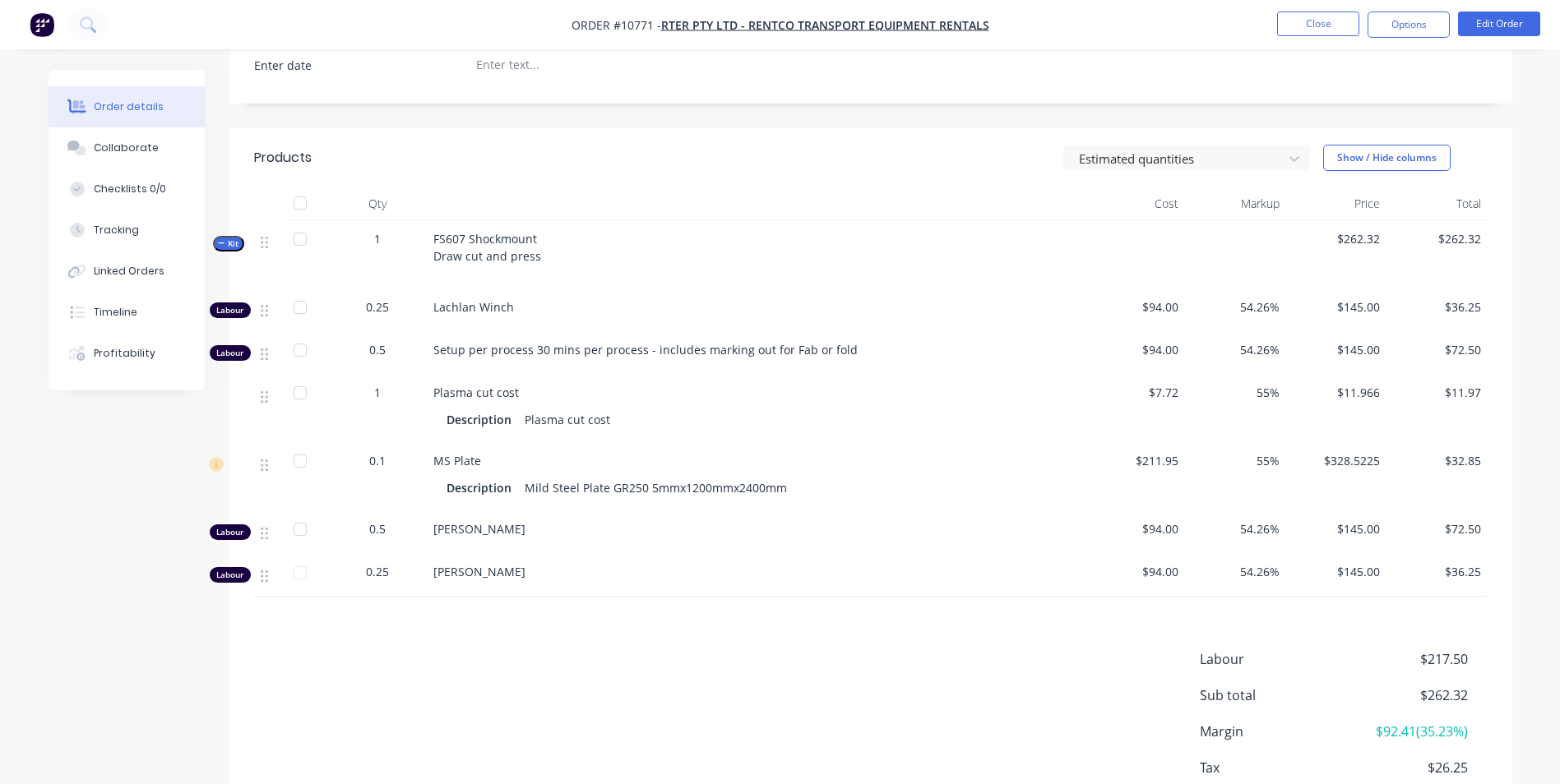
scroll to position [493, 0]
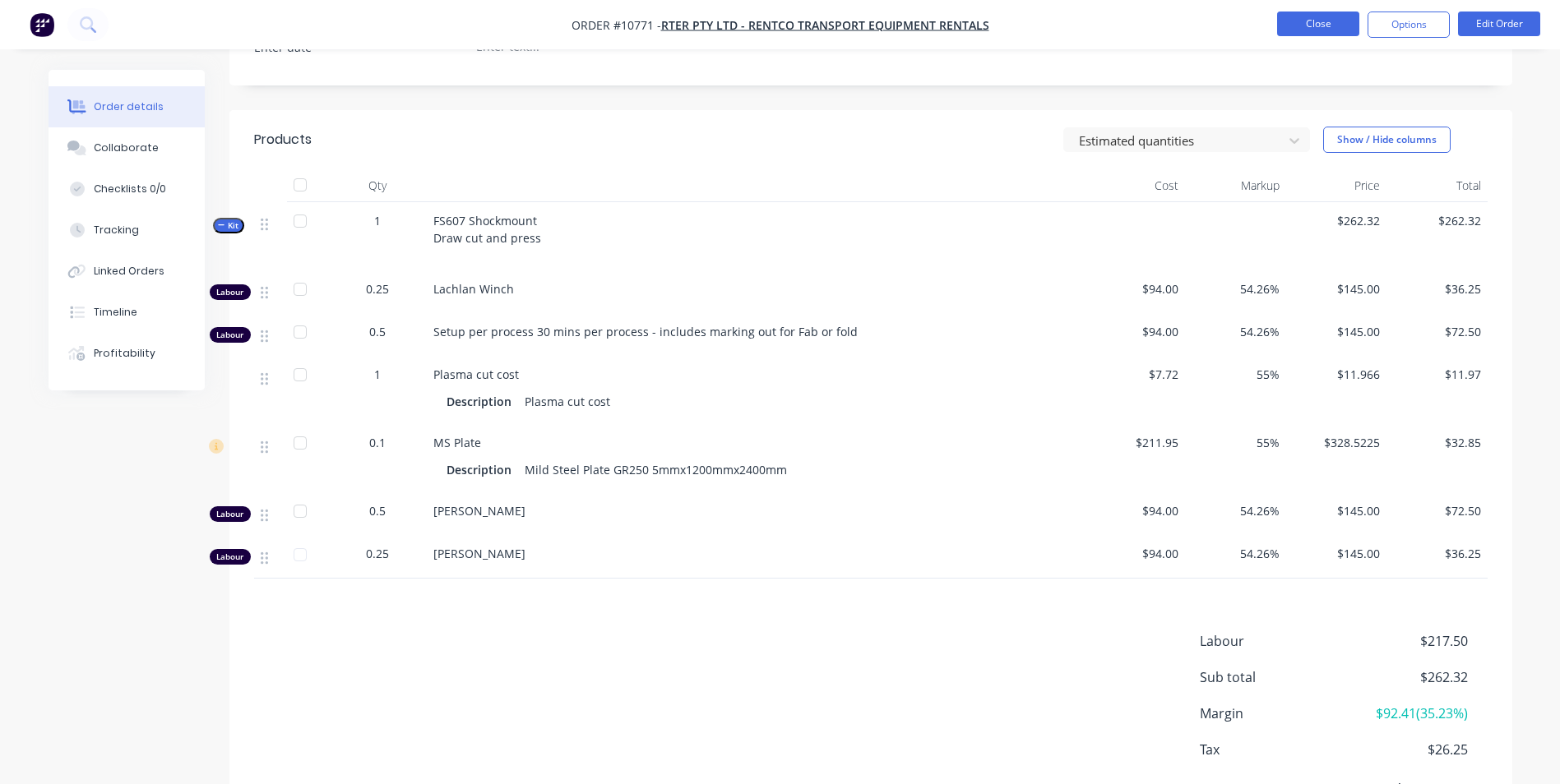
click at [1332, 21] on button "Close" at bounding box center [1318, 24] width 82 height 25
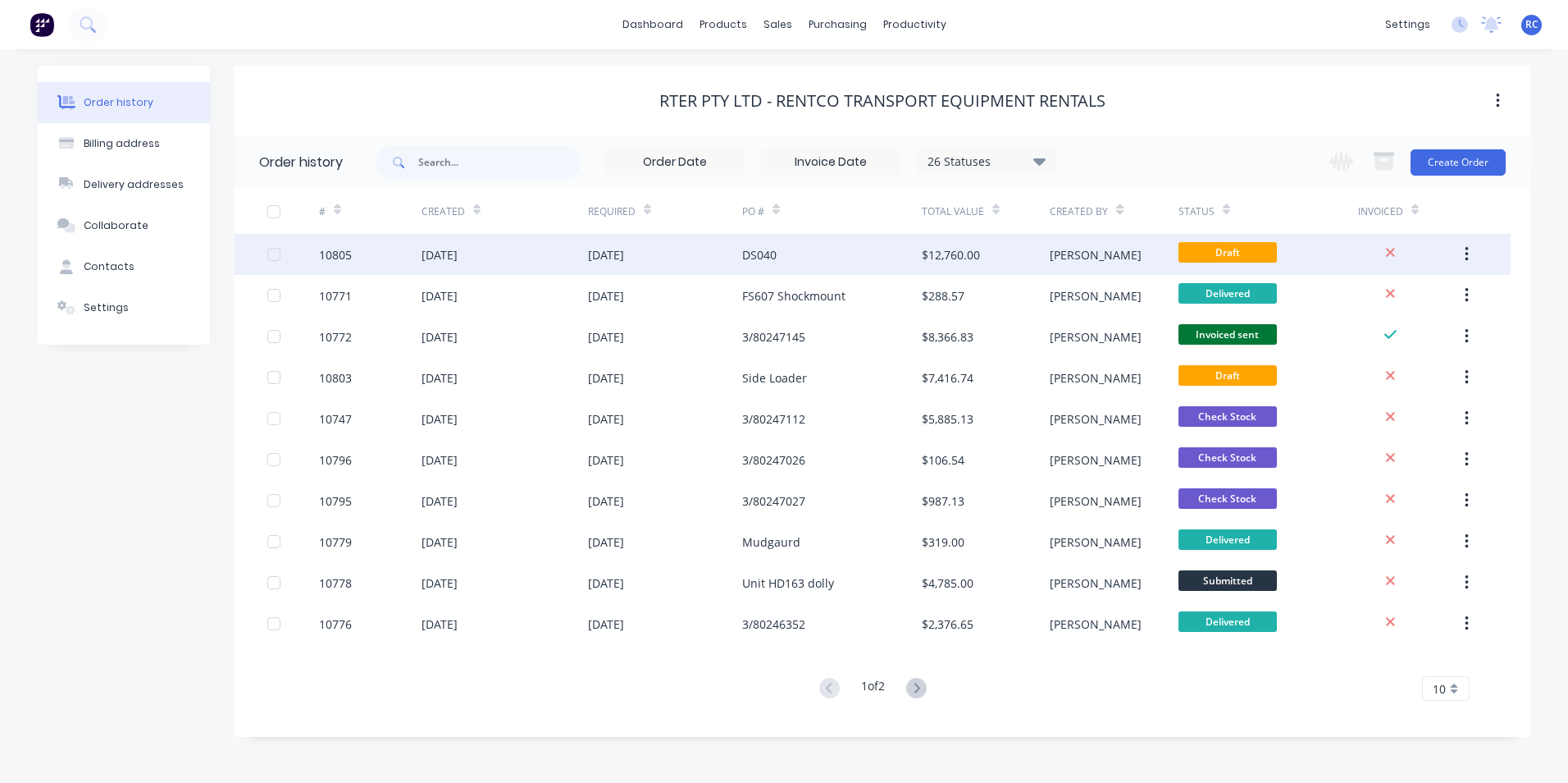
click at [963, 265] on div "$12,760.00" at bounding box center [986, 255] width 128 height 41
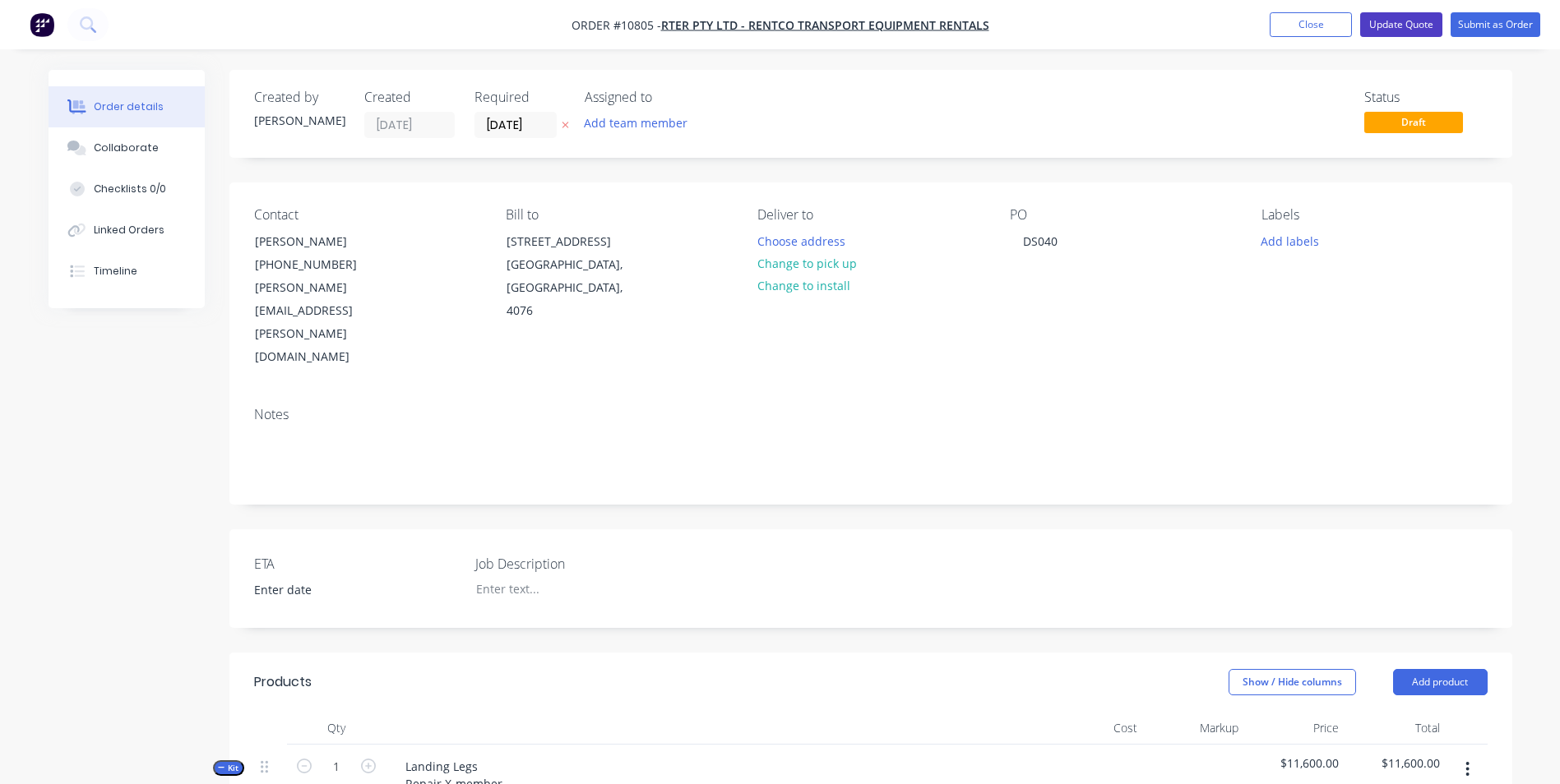
click at [1419, 23] on button "Update Quote" at bounding box center [1401, 25] width 82 height 25
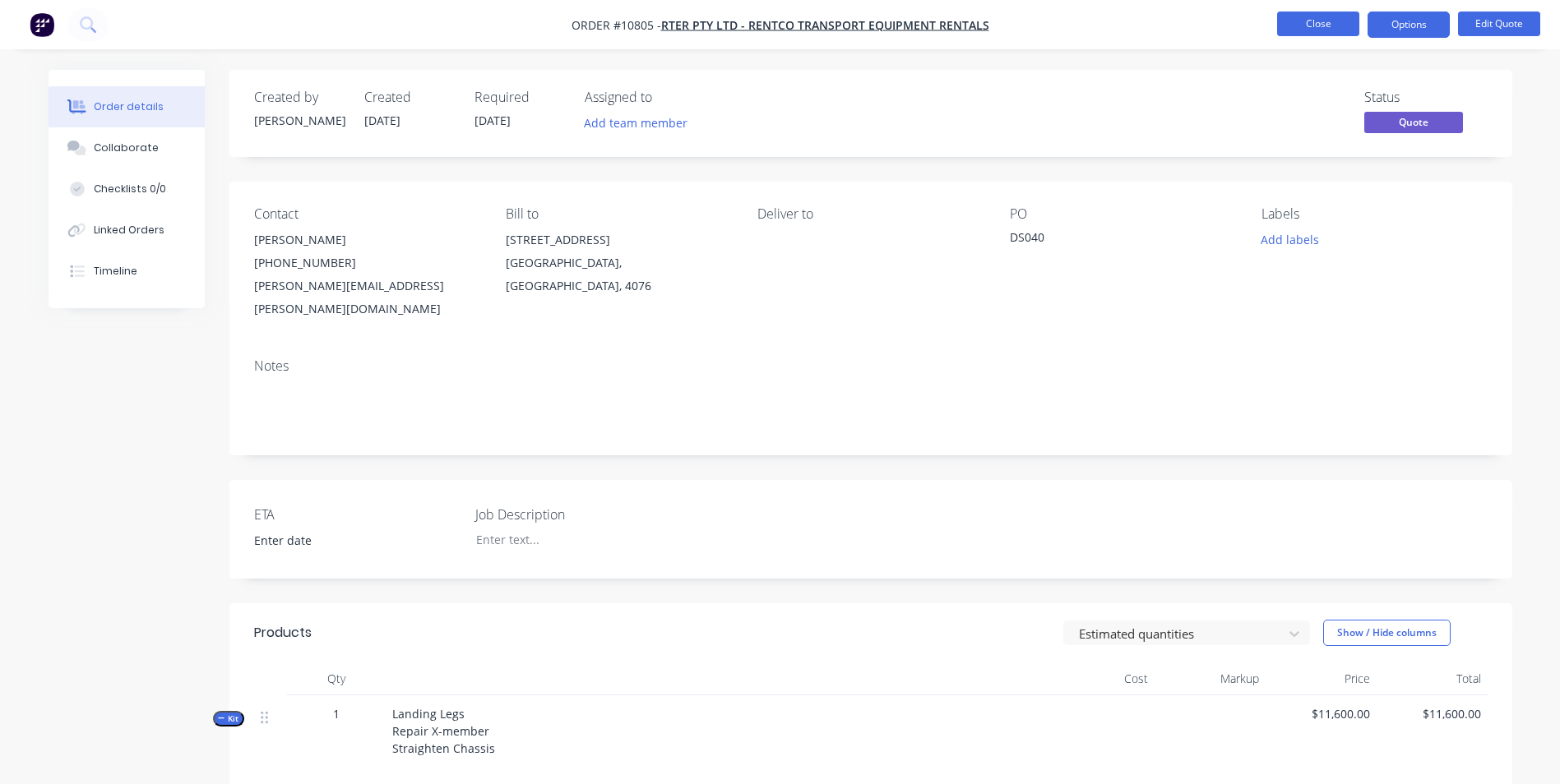
click at [1311, 26] on button "Close" at bounding box center [1318, 24] width 82 height 25
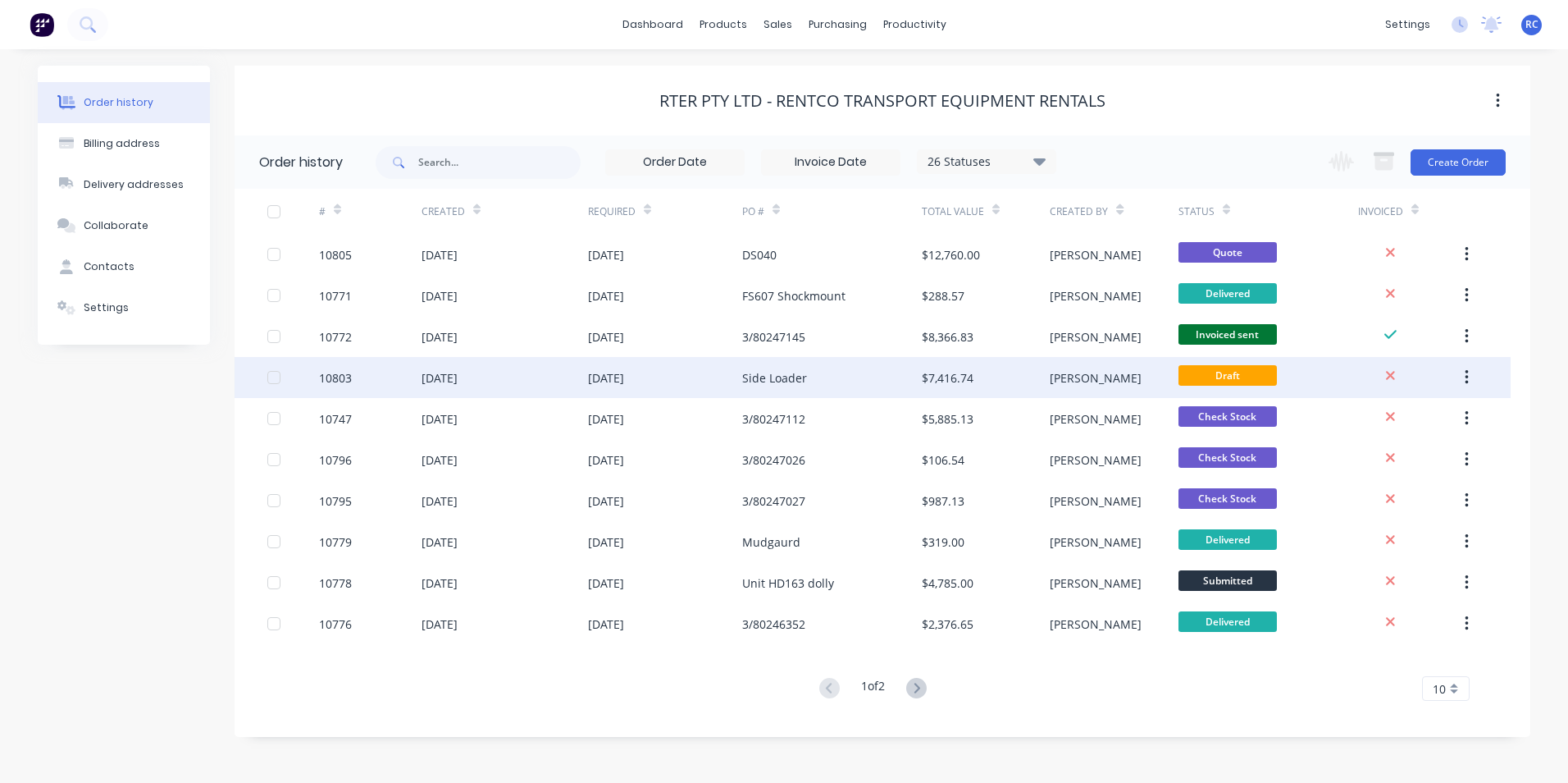
click at [1076, 370] on div "[PERSON_NAME]" at bounding box center [1095, 378] width 92 height 17
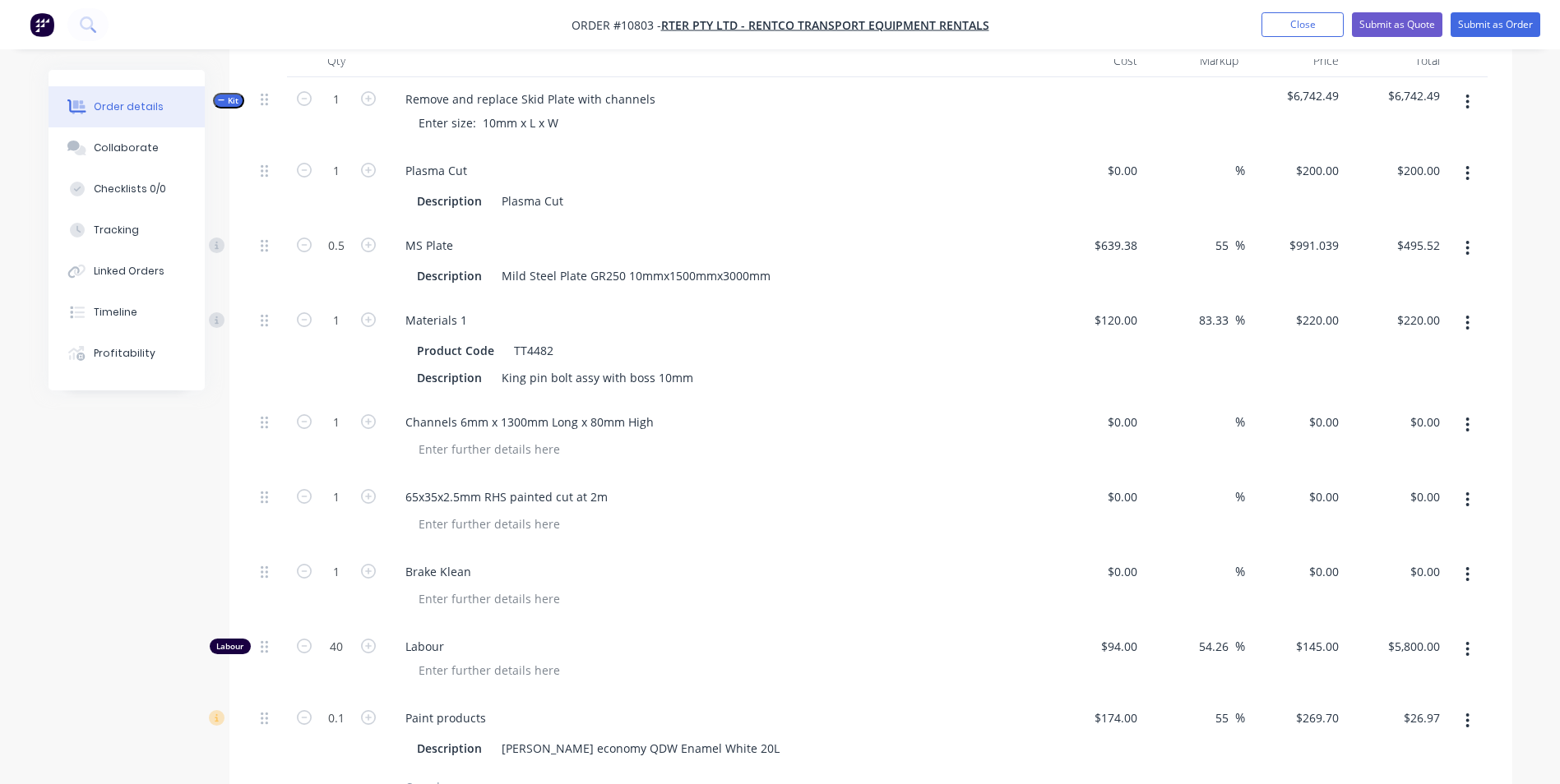
scroll to position [821, 0]
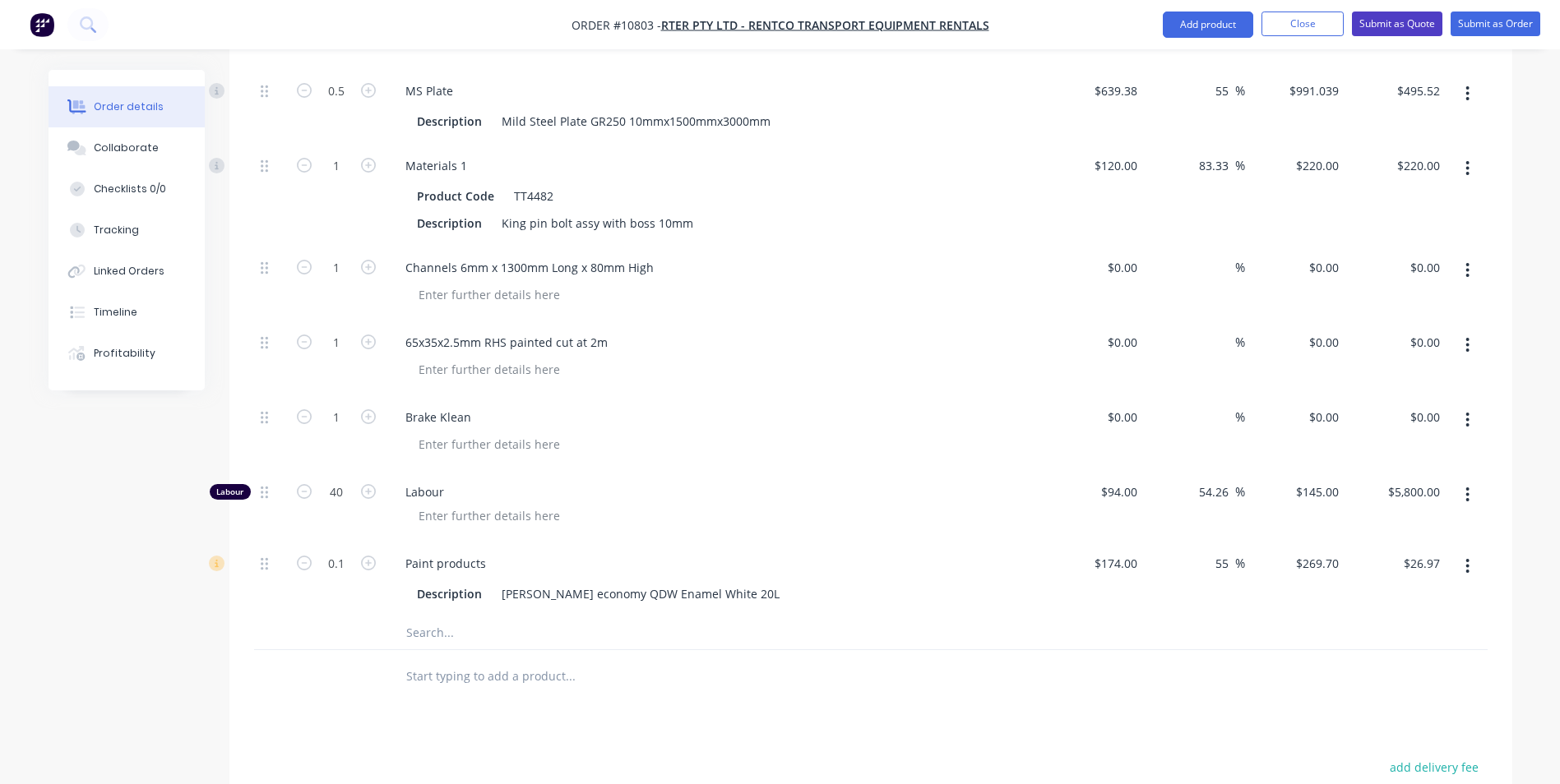
click at [1387, 21] on button "Submit as Quote" at bounding box center [1396, 24] width 90 height 25
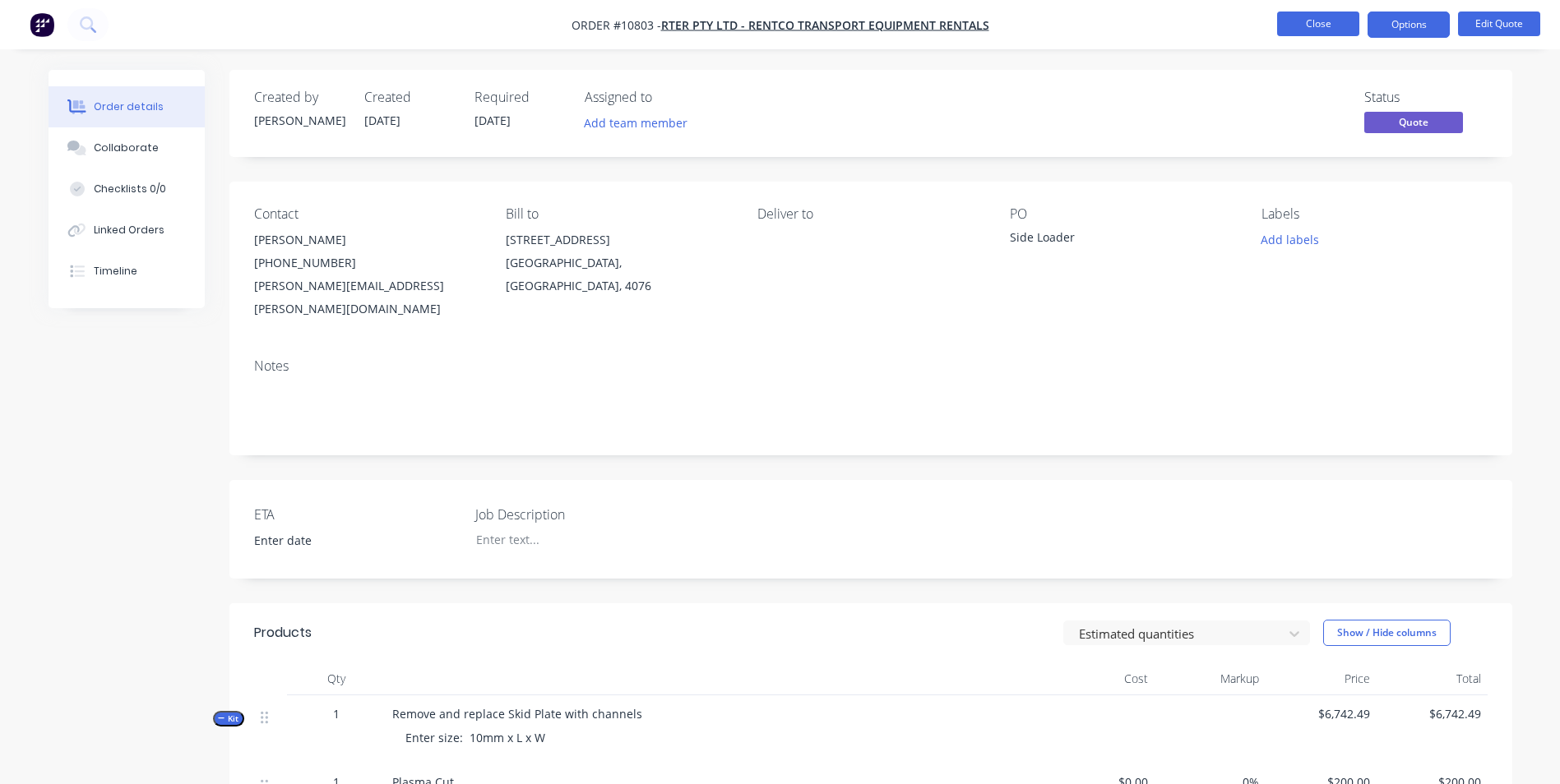
click at [1315, 27] on button "Close" at bounding box center [1318, 24] width 82 height 25
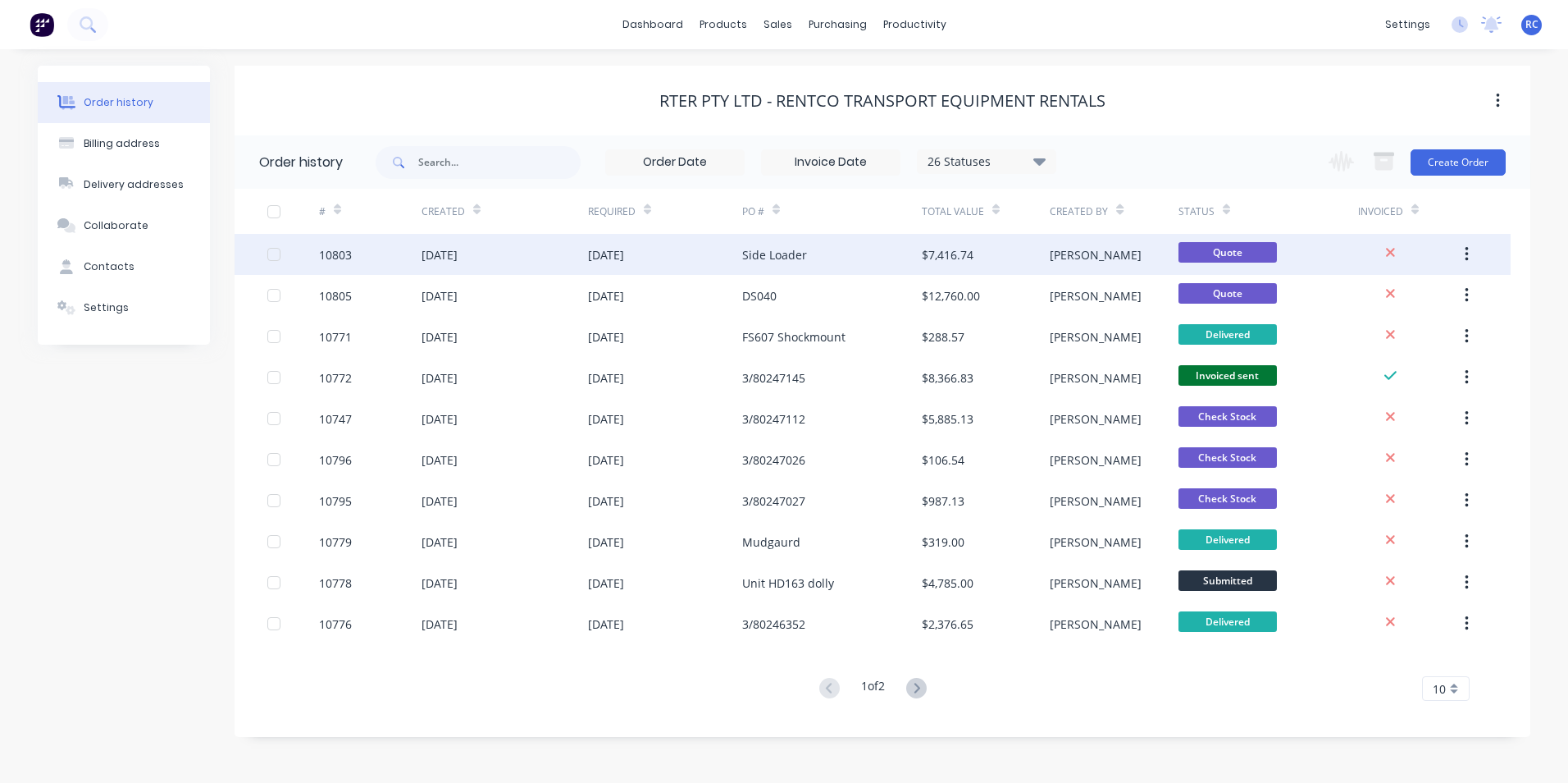
click at [775, 267] on div "Side Loader" at bounding box center [833, 255] width 180 height 41
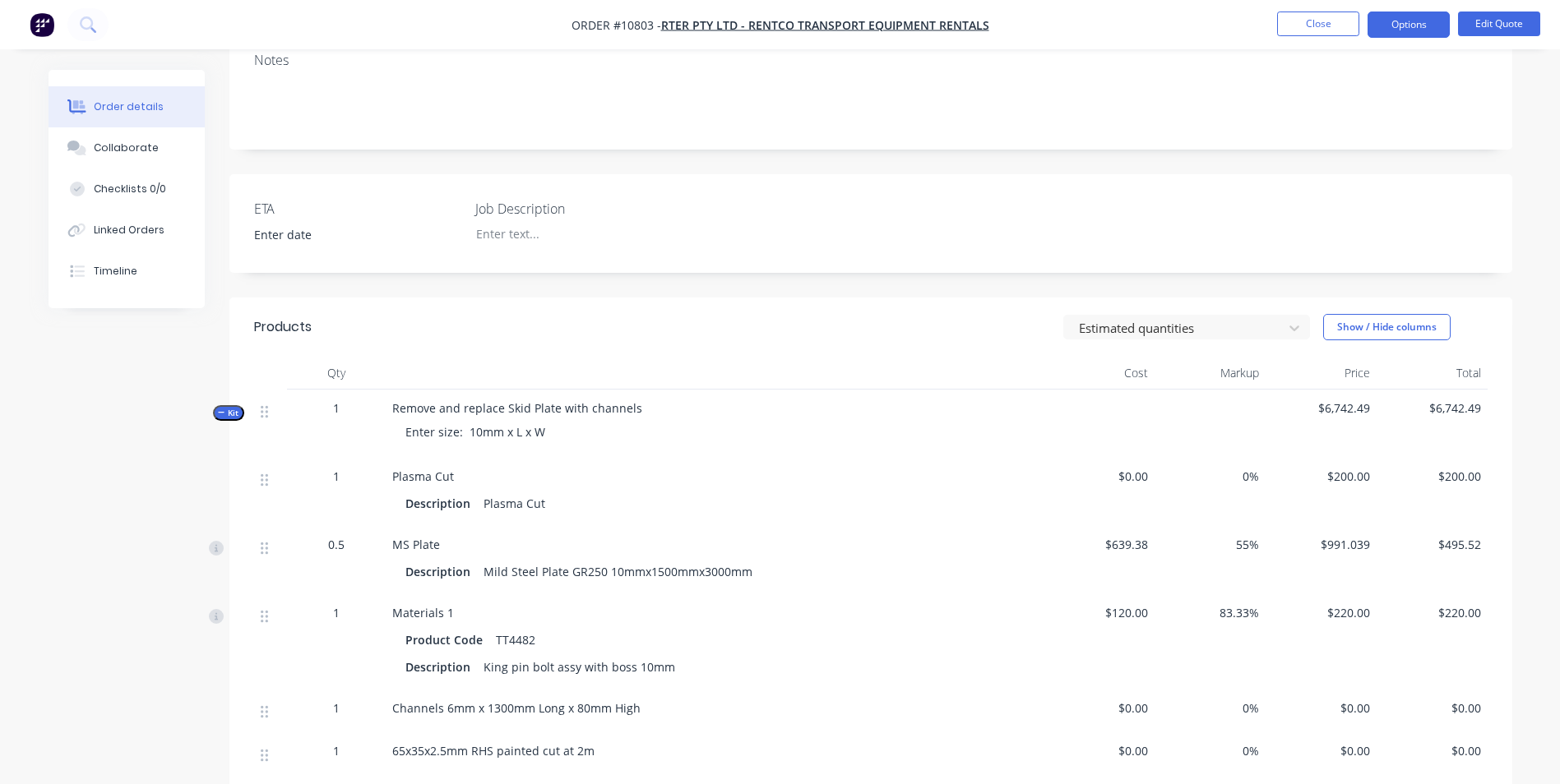
scroll to position [328, 0]
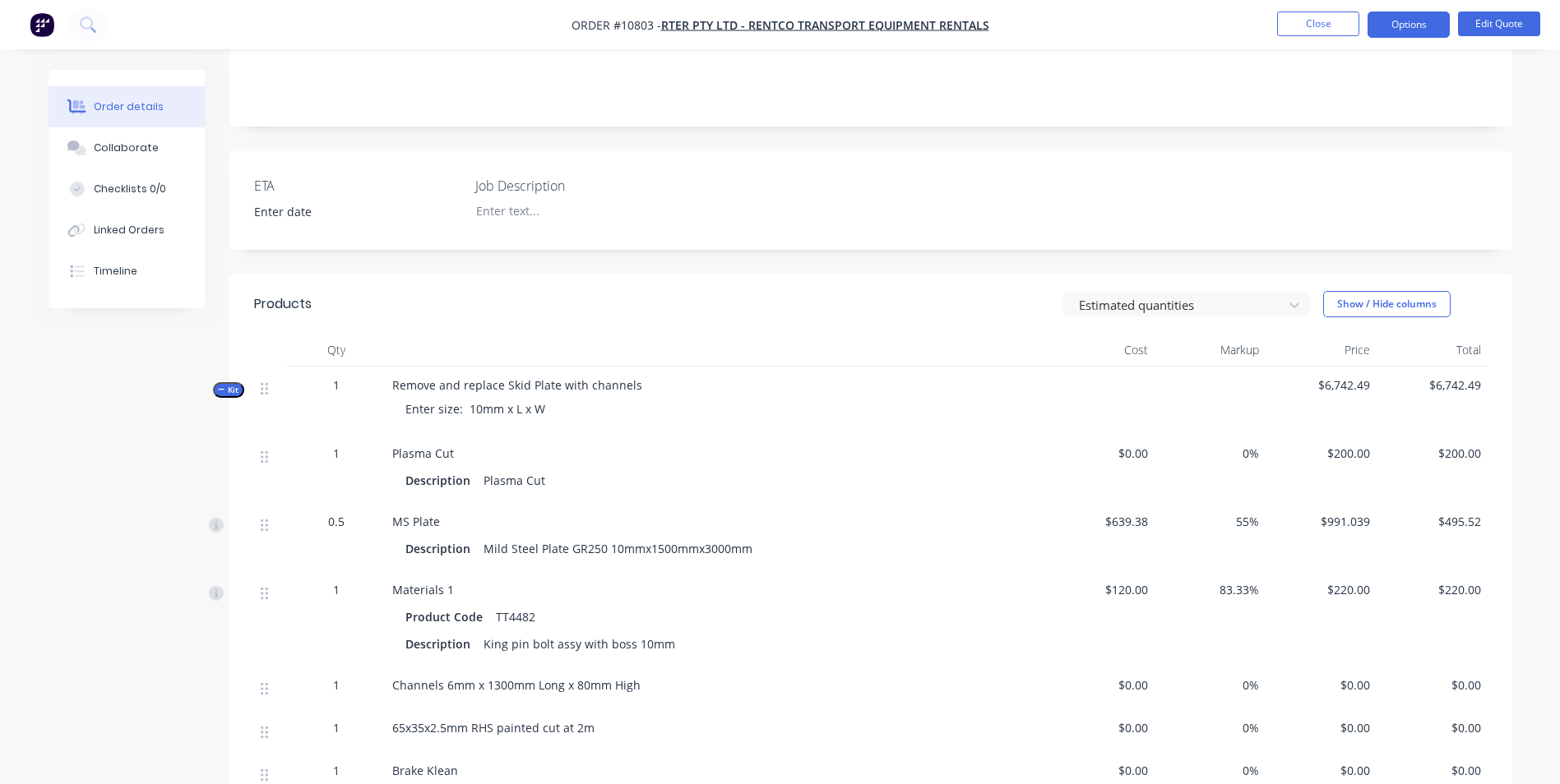
click at [1304, 37] on li "Close" at bounding box center [1318, 24] width 82 height 26
click at [1302, 29] on button "Close" at bounding box center [1318, 24] width 82 height 25
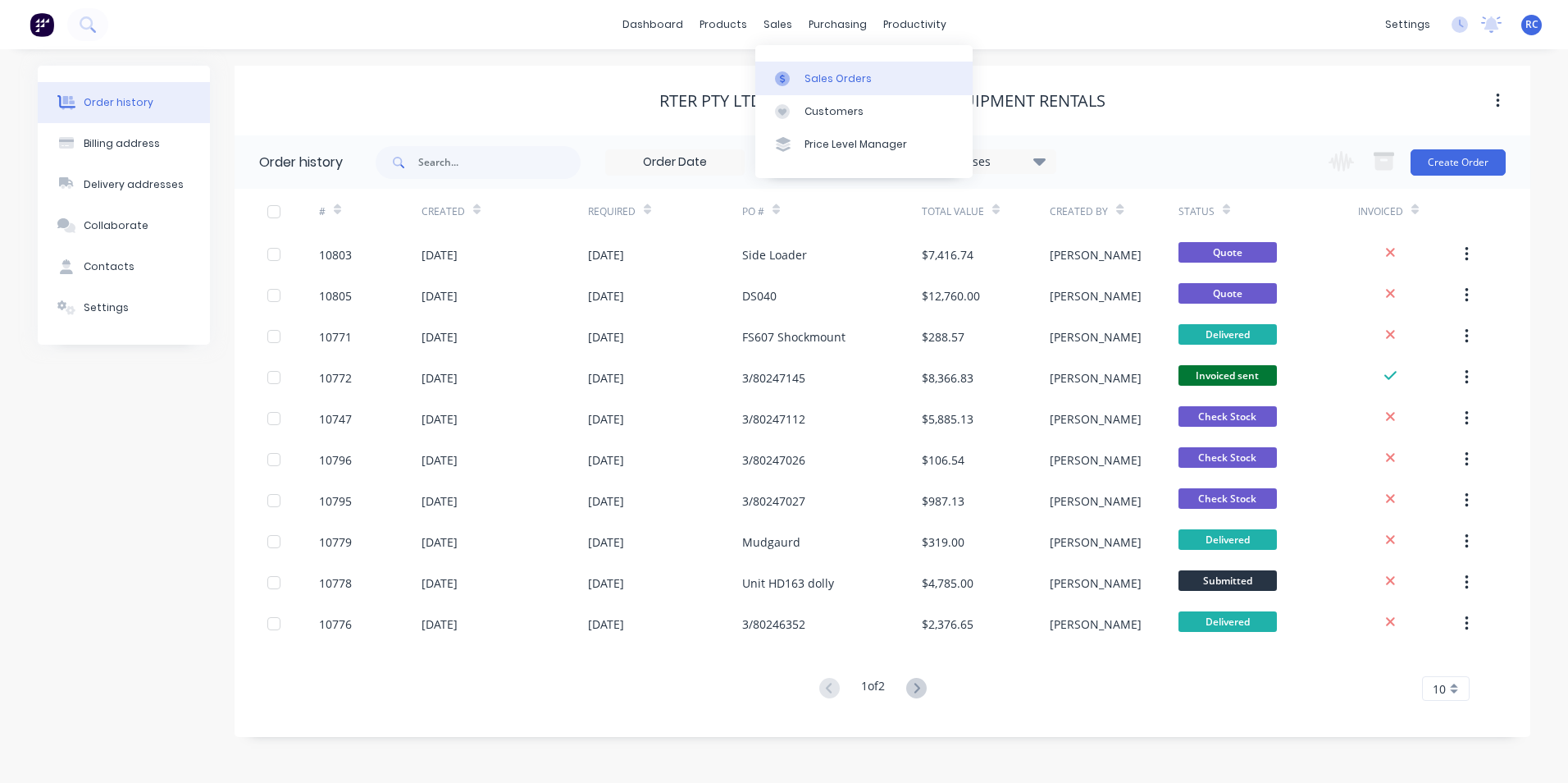
click at [822, 83] on div "Sales Orders" at bounding box center [839, 78] width 68 height 15
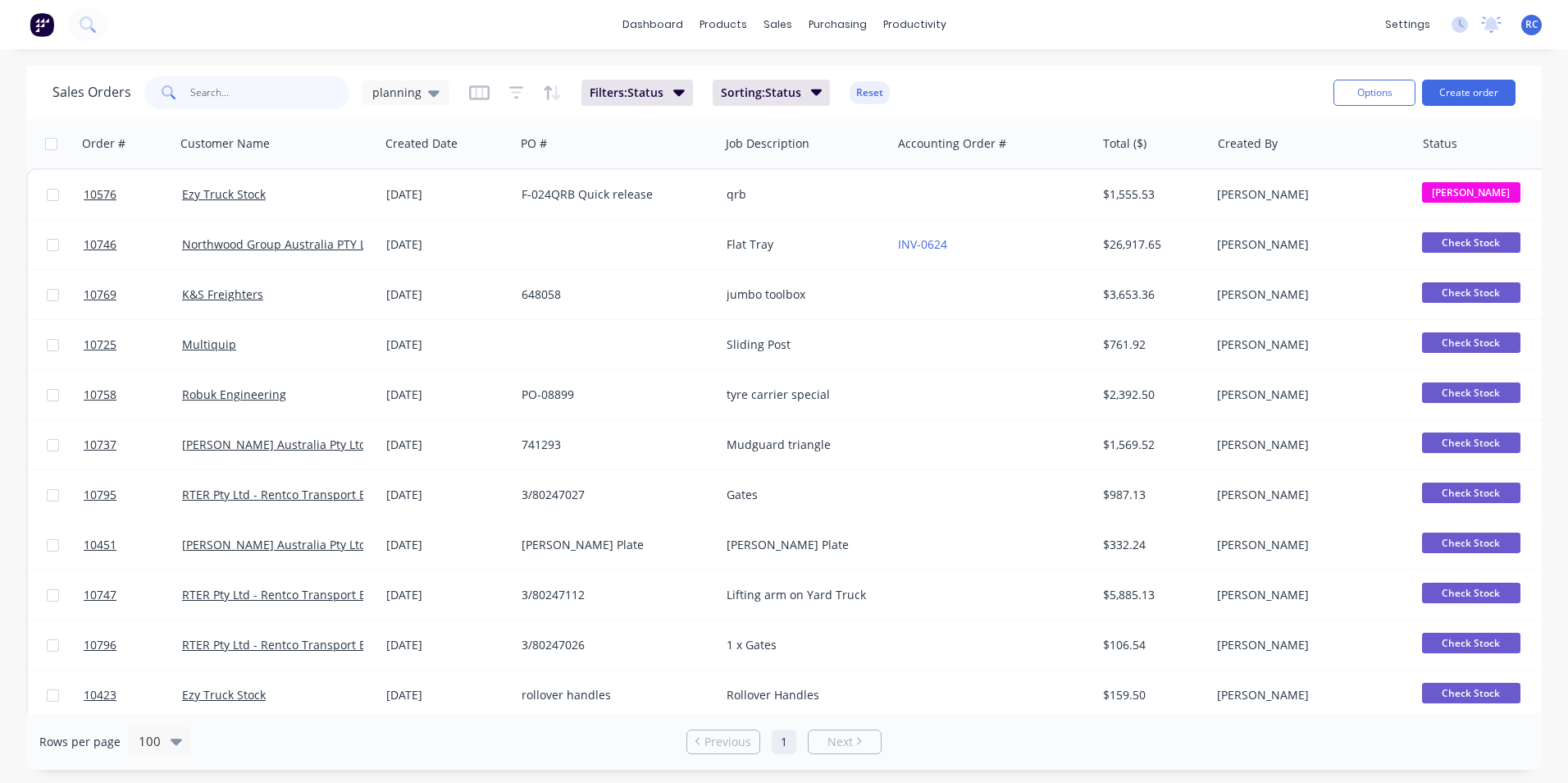
click at [258, 108] on input "text" at bounding box center [271, 93] width 160 height 33
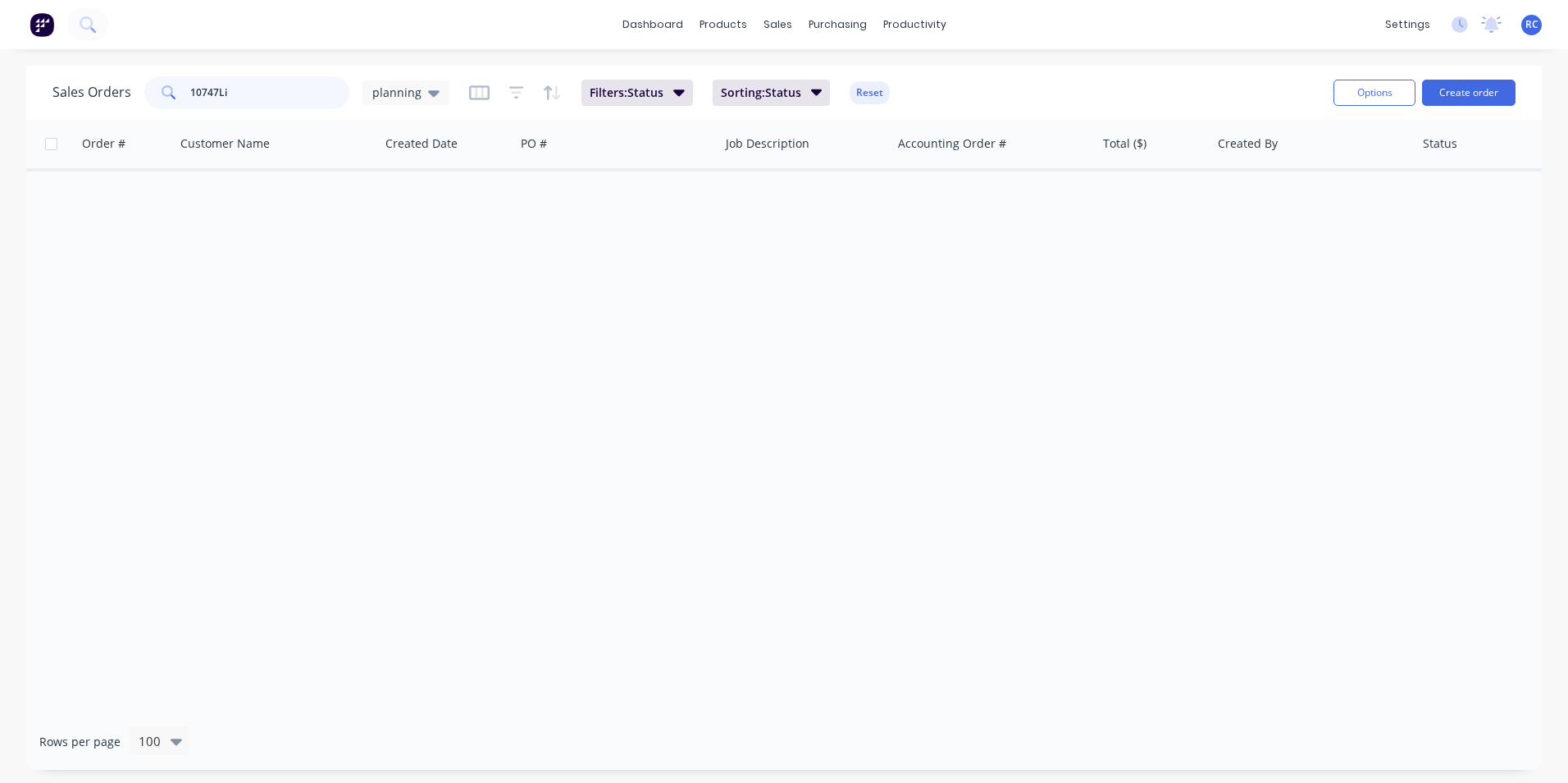
type input "10747Li"
